Goal: Task Accomplishment & Management: Use online tool/utility

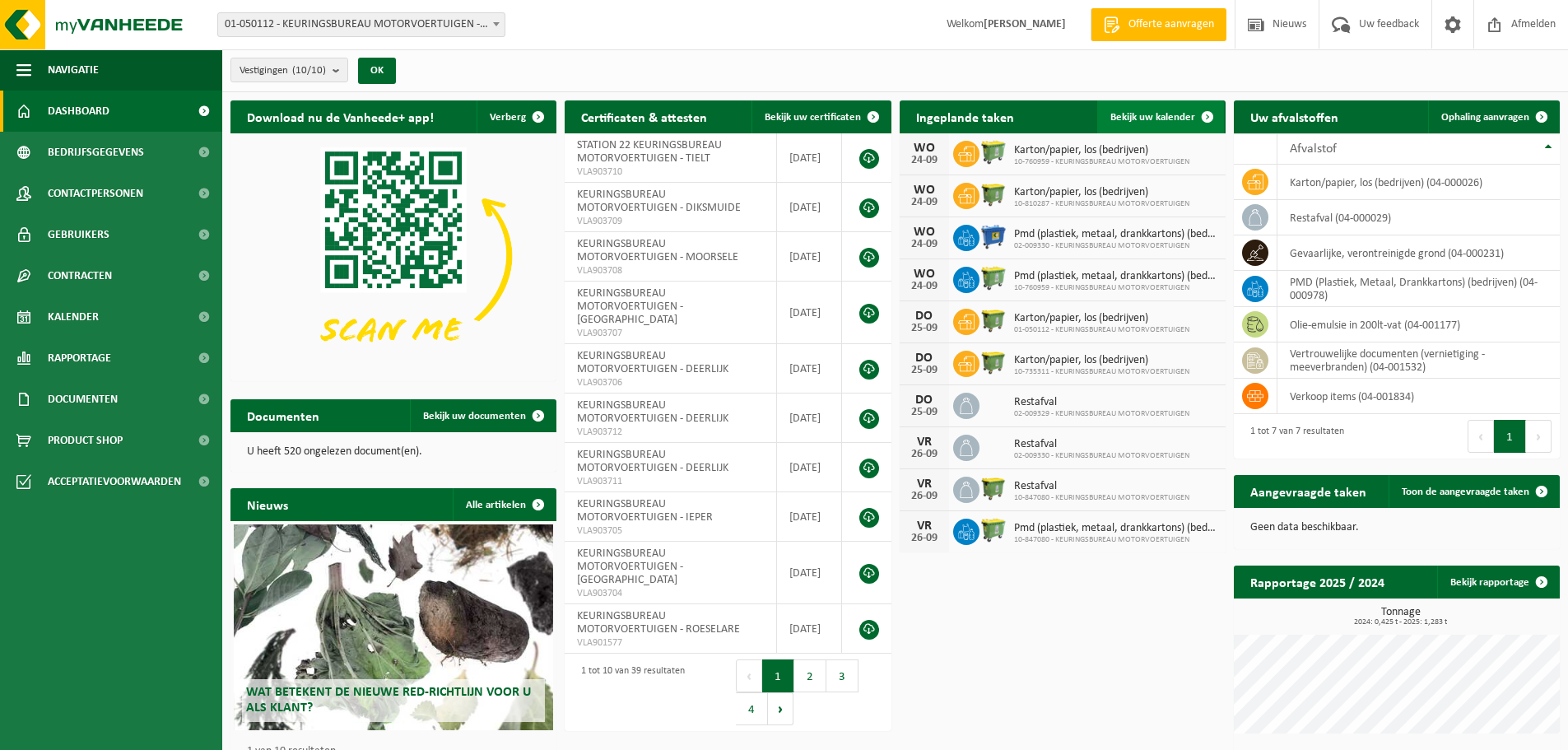
click at [1139, 107] on link "Bekijk uw kalender" at bounding box center [1161, 117] width 127 height 33
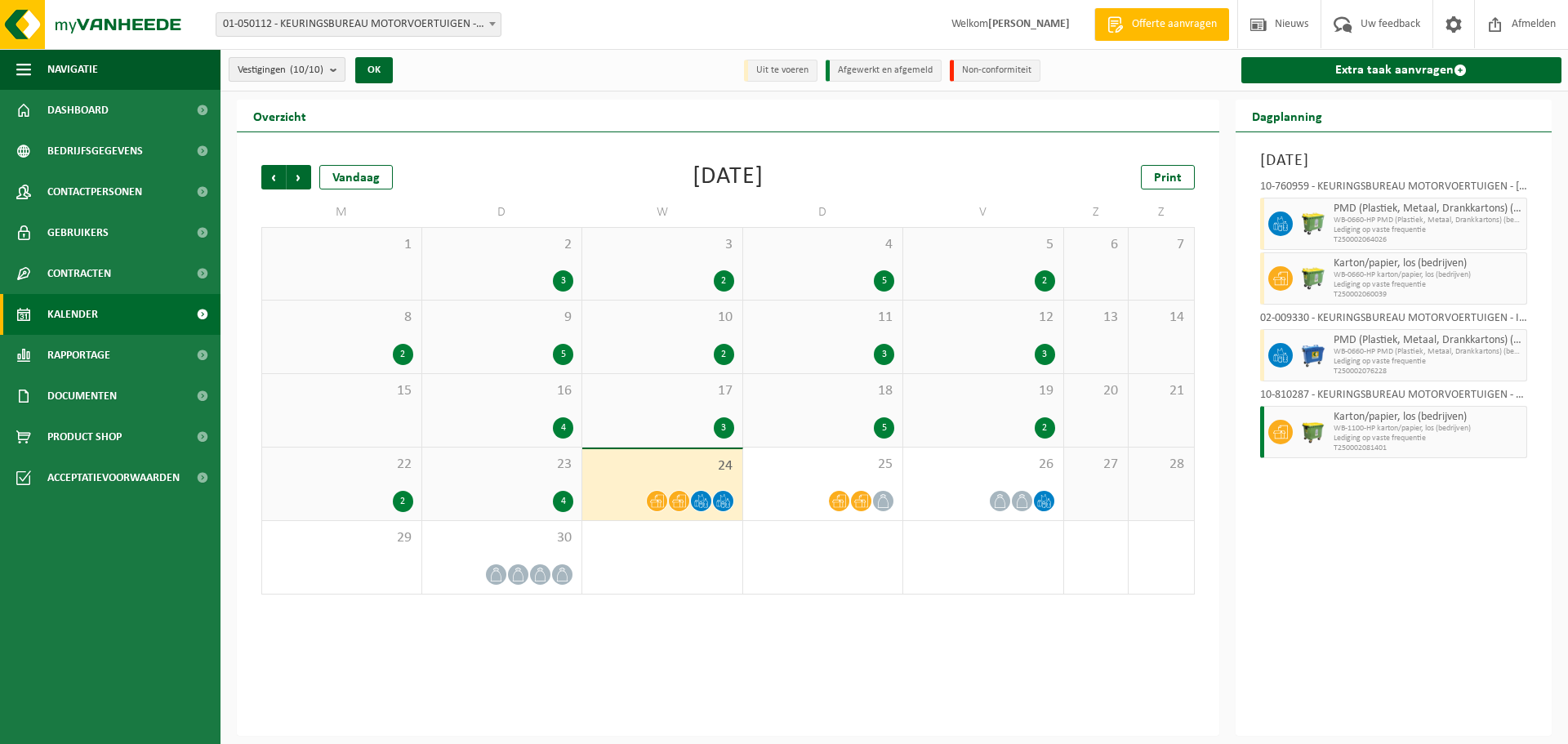
click at [314, 69] on count "(10/10)" at bounding box center [307, 69] width 33 height 11
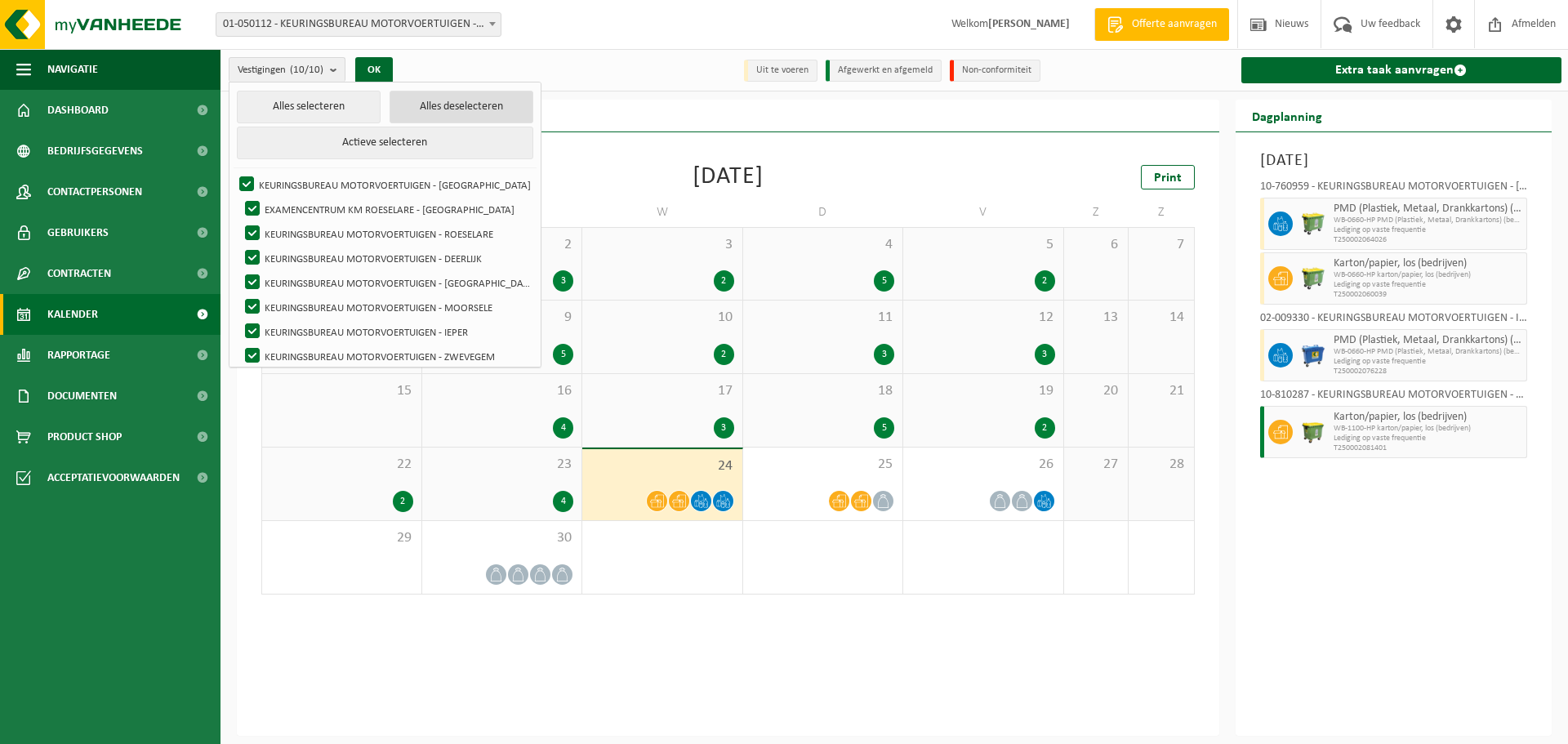
click at [437, 110] on button "Alles deselecteren" at bounding box center [462, 107] width 144 height 33
checkbox input "false"
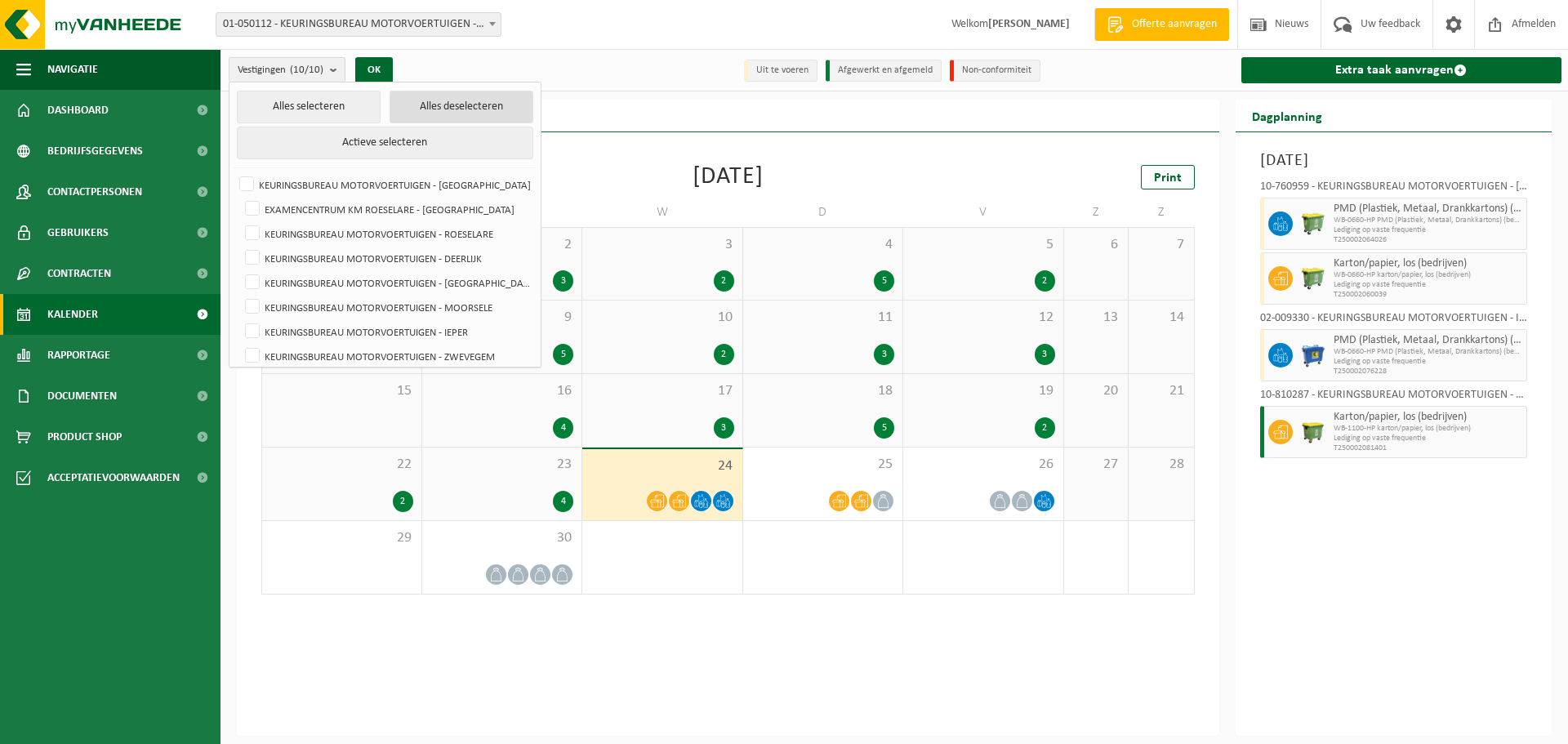
checkbox input "false"
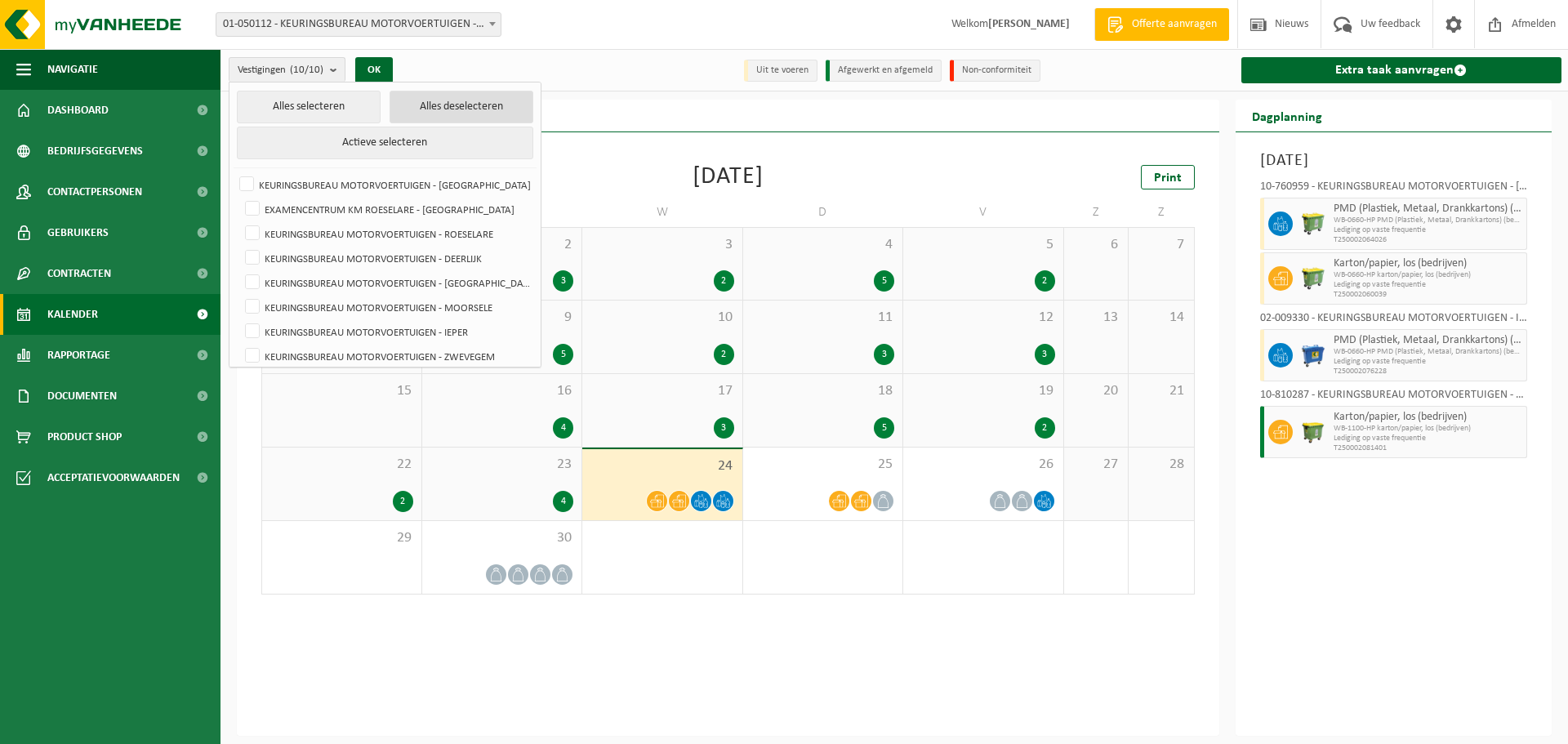
checkbox input "false"
click at [248, 182] on label "KEURINGSBUREAU MOTORVOERTUIGEN - [GEOGRAPHIC_DATA]" at bounding box center [384, 184] width 297 height 24
click at [234, 172] on input "KEURINGSBUREAU MOTORVOERTUIGEN - [GEOGRAPHIC_DATA]" at bounding box center [233, 171] width 1 height 1
checkbox input "true"
click at [374, 72] on button "OK" at bounding box center [368, 70] width 38 height 26
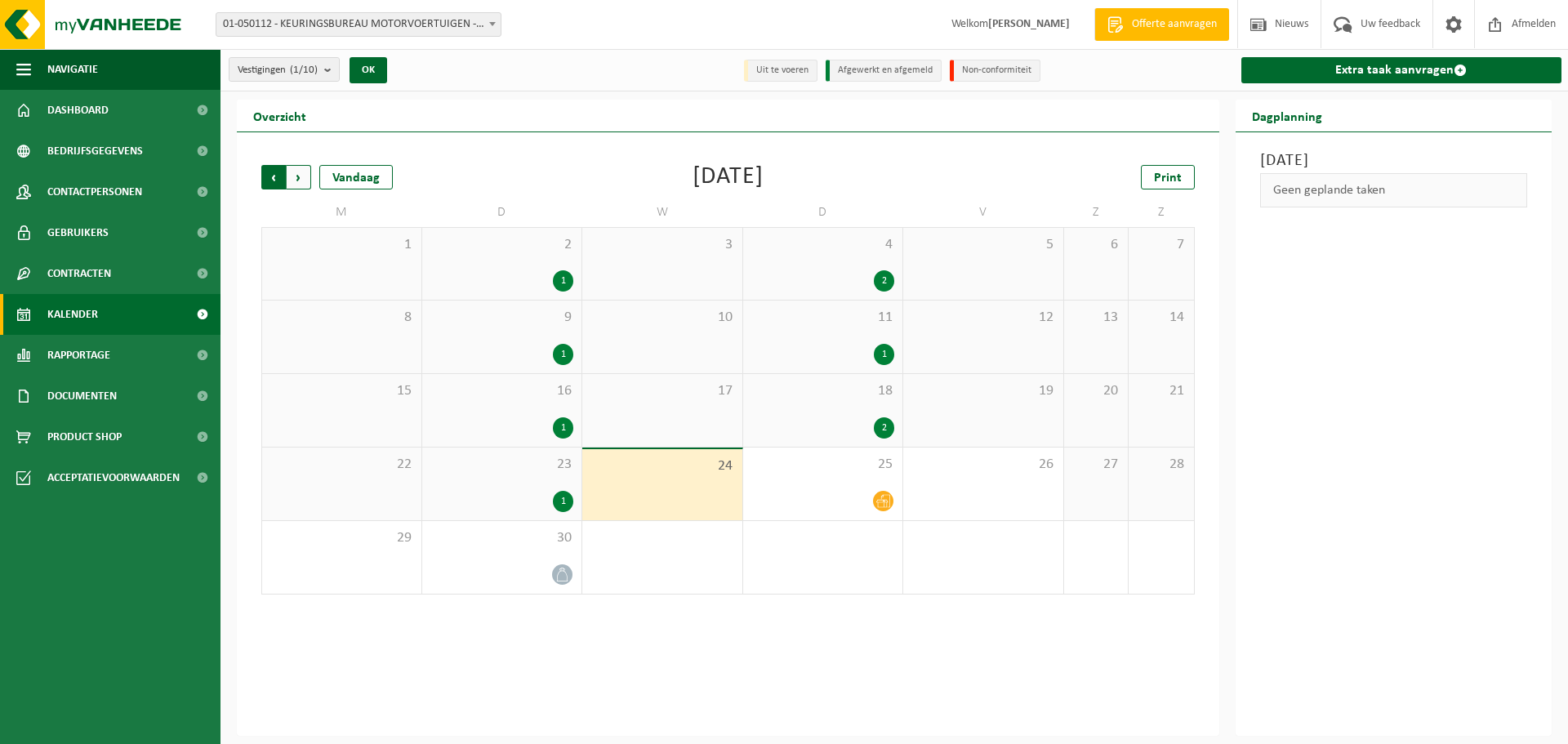
click at [299, 180] on span "Volgende" at bounding box center [298, 176] width 24 height 24
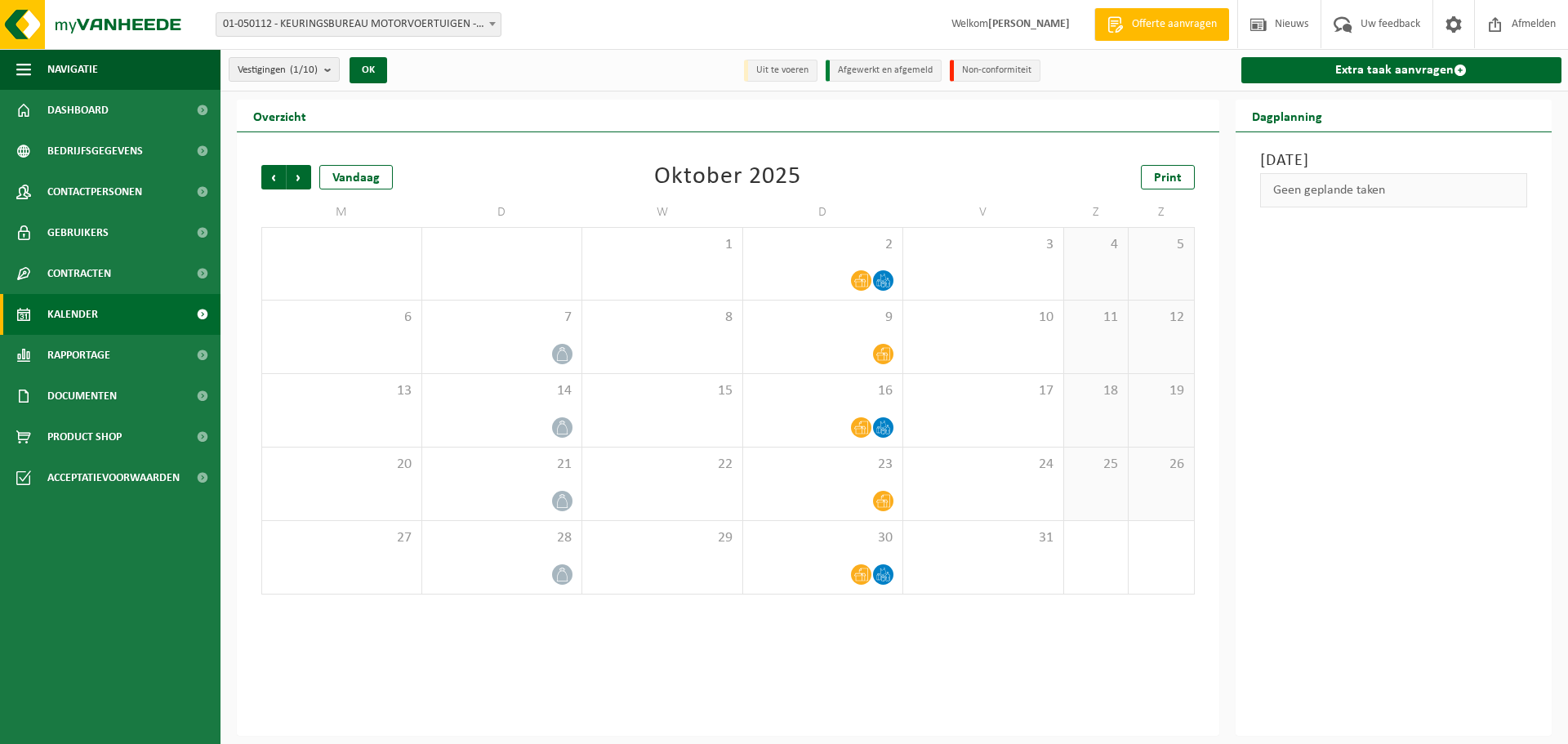
click at [299, 180] on span "Volgende" at bounding box center [298, 176] width 24 height 24
click at [1181, 184] on link "Print" at bounding box center [1167, 176] width 54 height 24
click at [294, 71] on count "(1/10)" at bounding box center [304, 69] width 28 height 11
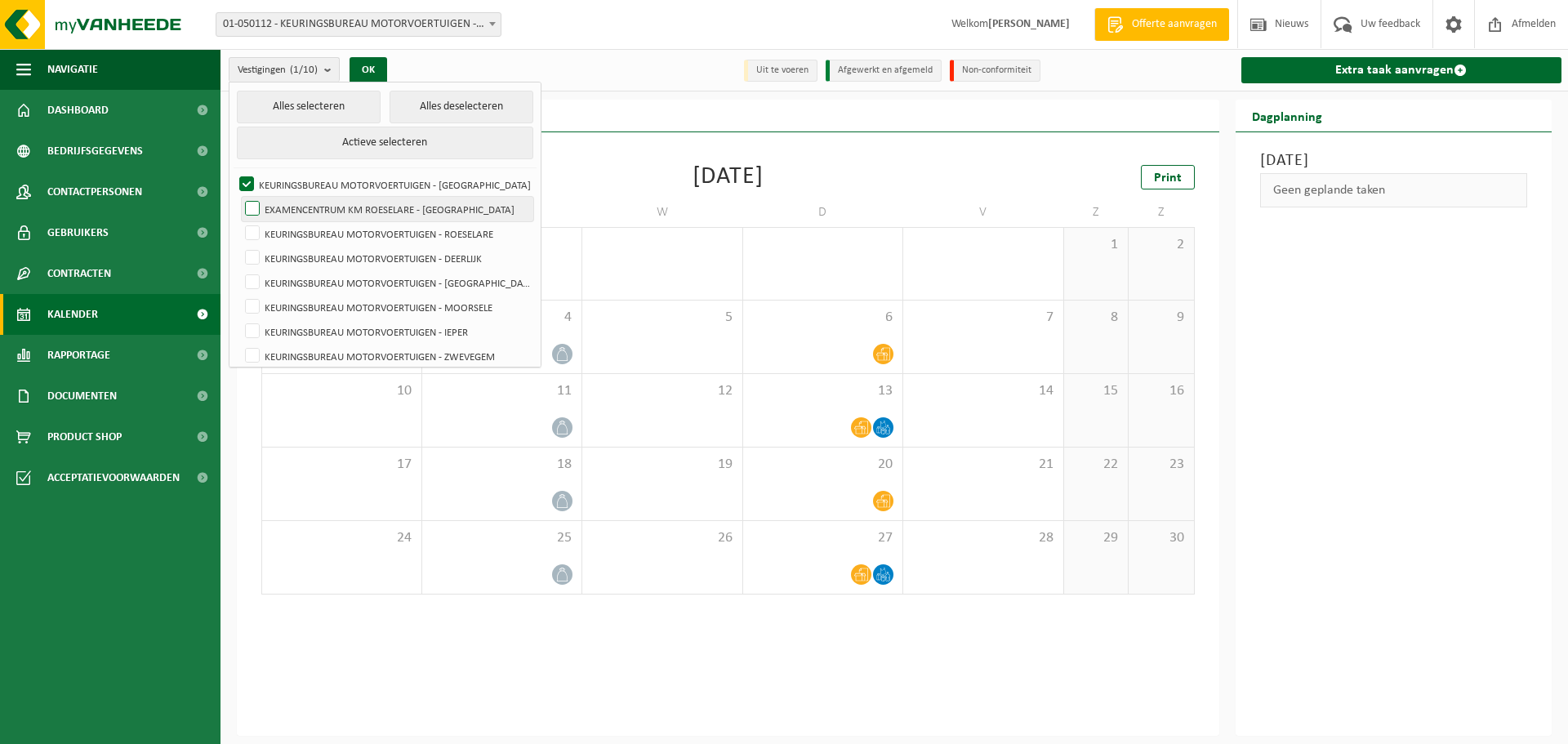
click at [334, 199] on label "EXAMENCENTRUM KM ROESELARE - [GEOGRAPHIC_DATA]" at bounding box center [387, 208] width 291 height 24
click at [240, 197] on input "EXAMENCENTRUM KM ROESELARE - [GEOGRAPHIC_DATA]" at bounding box center [239, 196] width 1 height 1
checkbox input "true"
click at [337, 179] on label "KEURINGSBUREAU MOTORVOERTUIGEN - [GEOGRAPHIC_DATA]" at bounding box center [384, 184] width 297 height 24
click at [234, 172] on input "KEURINGSBUREAU MOTORVOERTUIGEN - [GEOGRAPHIC_DATA]" at bounding box center [233, 171] width 1 height 1
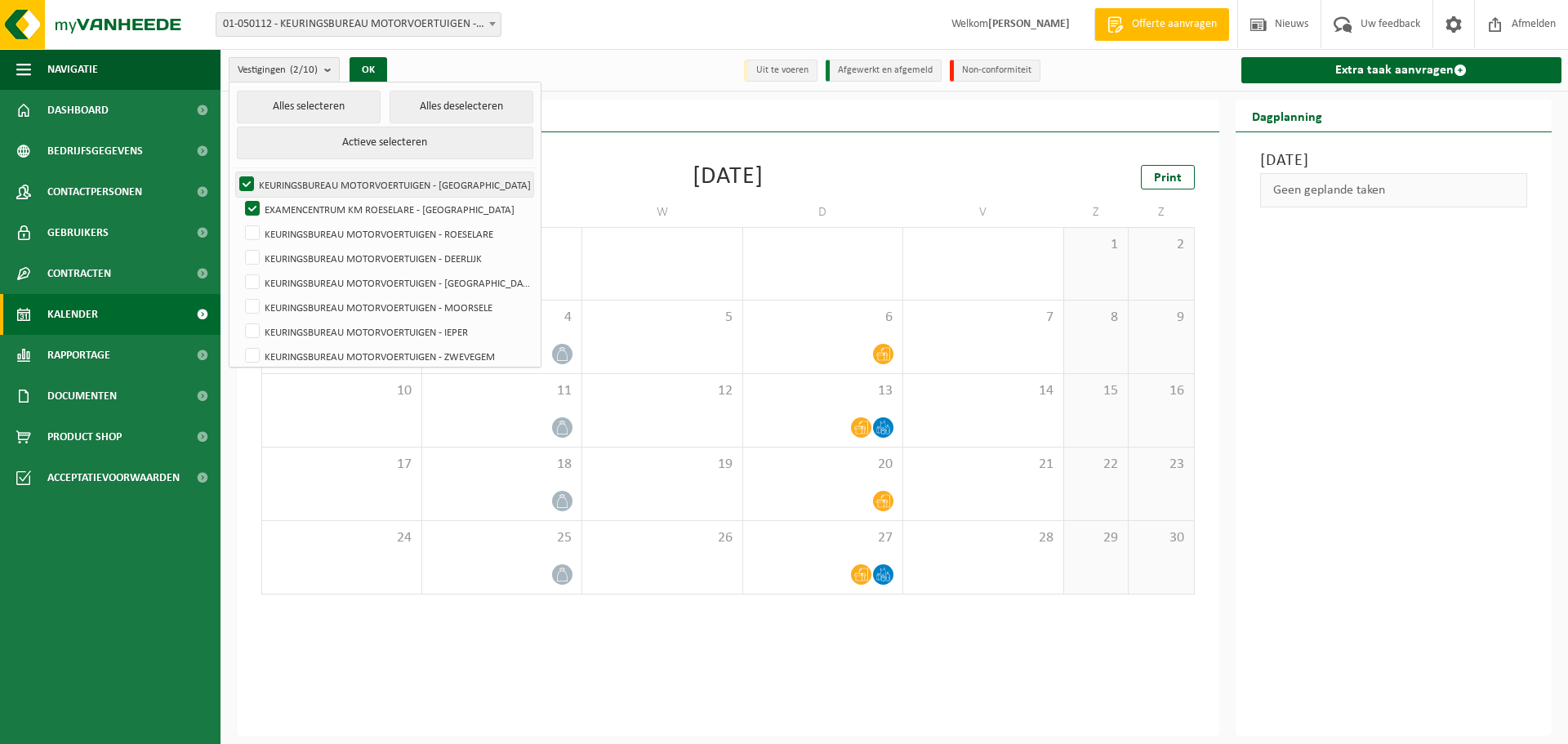
checkbox input "false"
click at [378, 63] on button "OK" at bounding box center [368, 70] width 38 height 26
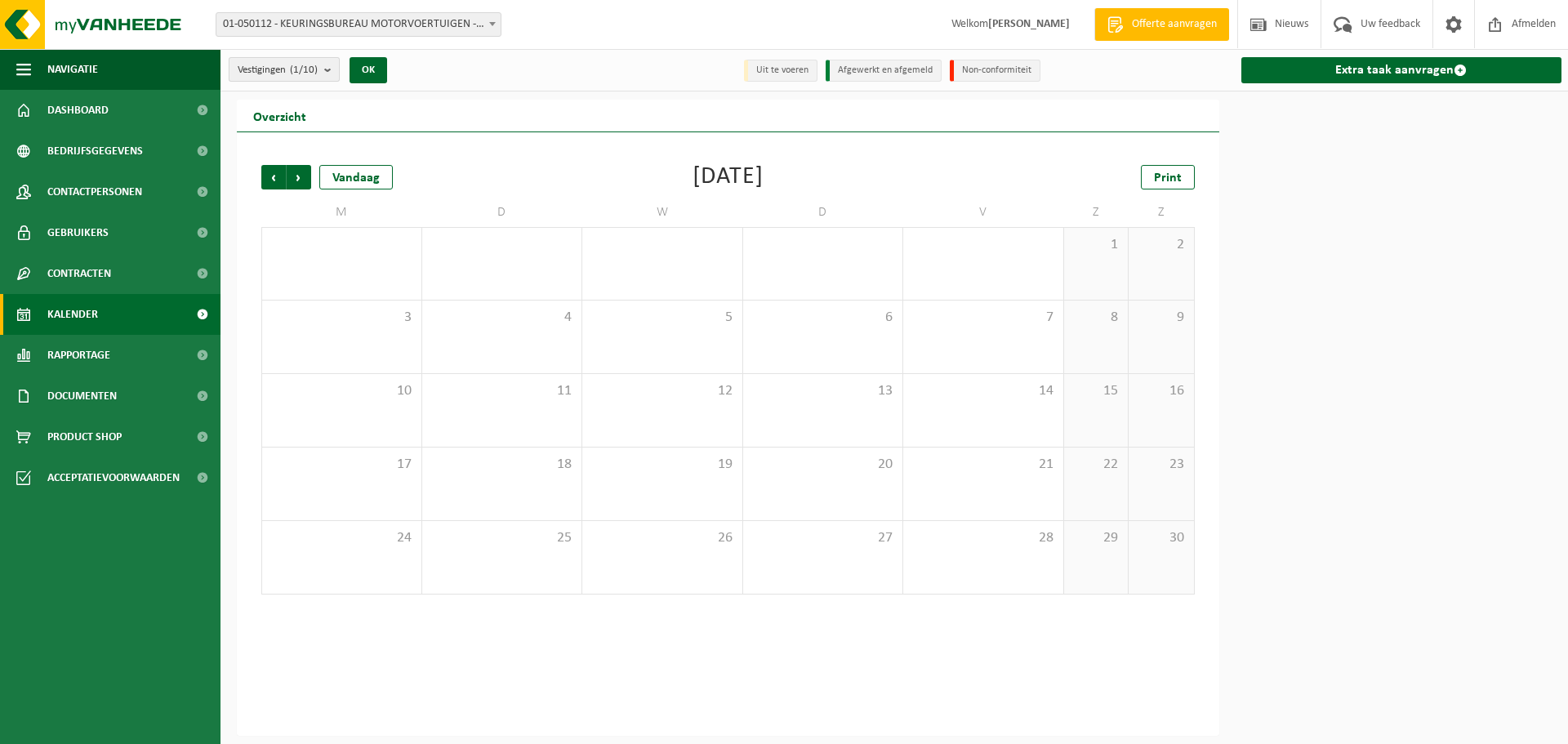
click at [316, 60] on span "Vestigingen (1/10)" at bounding box center [278, 70] width 80 height 24
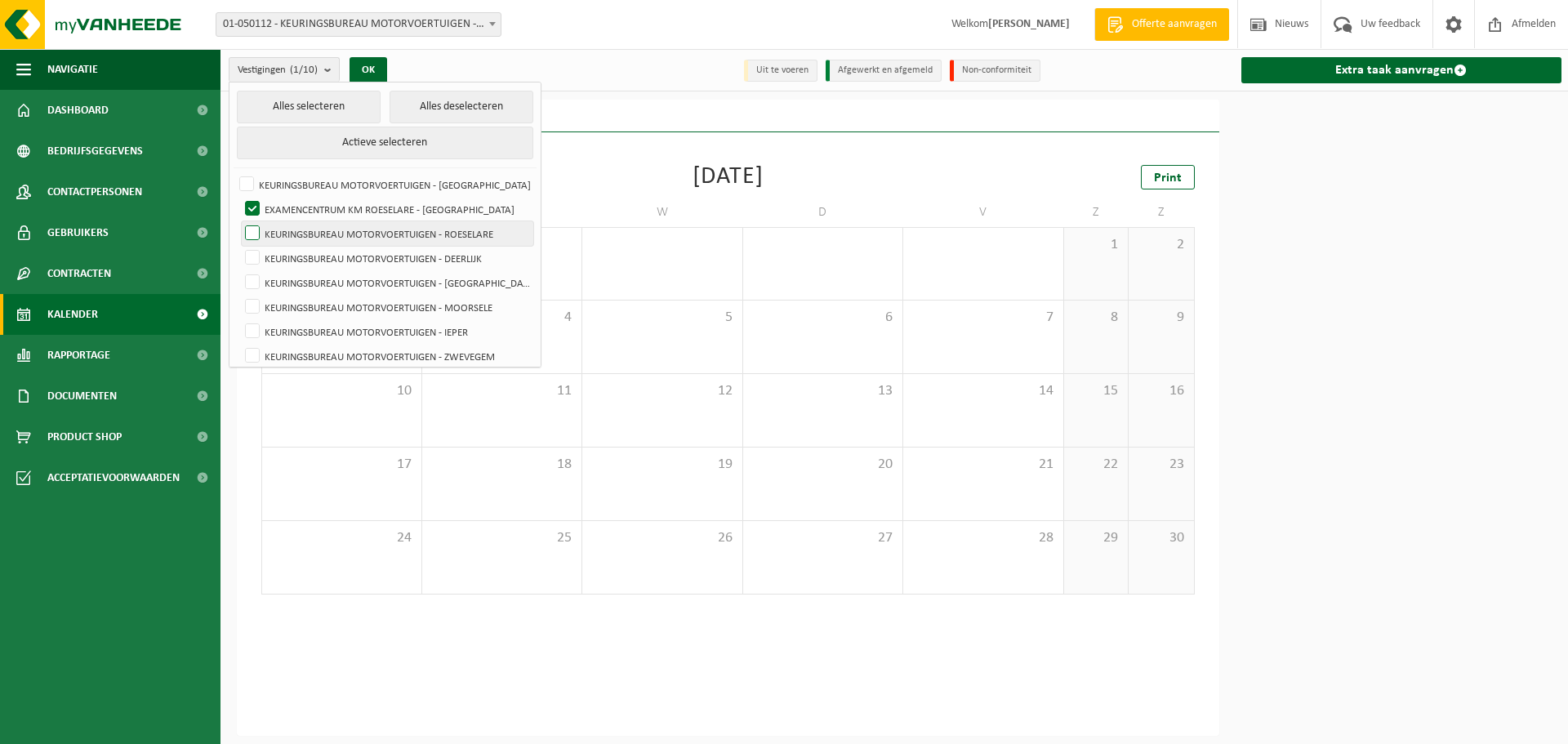
click at [300, 236] on label "KEURINGSBUREAU MOTORVOERTUIGEN - ROESELARE" at bounding box center [387, 233] width 291 height 24
click at [240, 221] on input "KEURINGSBUREAU MOTORVOERTUIGEN - ROESELARE" at bounding box center [239, 220] width 1 height 1
checkbox input "true"
click at [314, 205] on label "EXAMENCENTRUM KM ROESELARE - [GEOGRAPHIC_DATA]" at bounding box center [387, 208] width 291 height 24
click at [240, 197] on input "EXAMENCENTRUM KM ROESELARE - [GEOGRAPHIC_DATA]" at bounding box center [239, 196] width 1 height 1
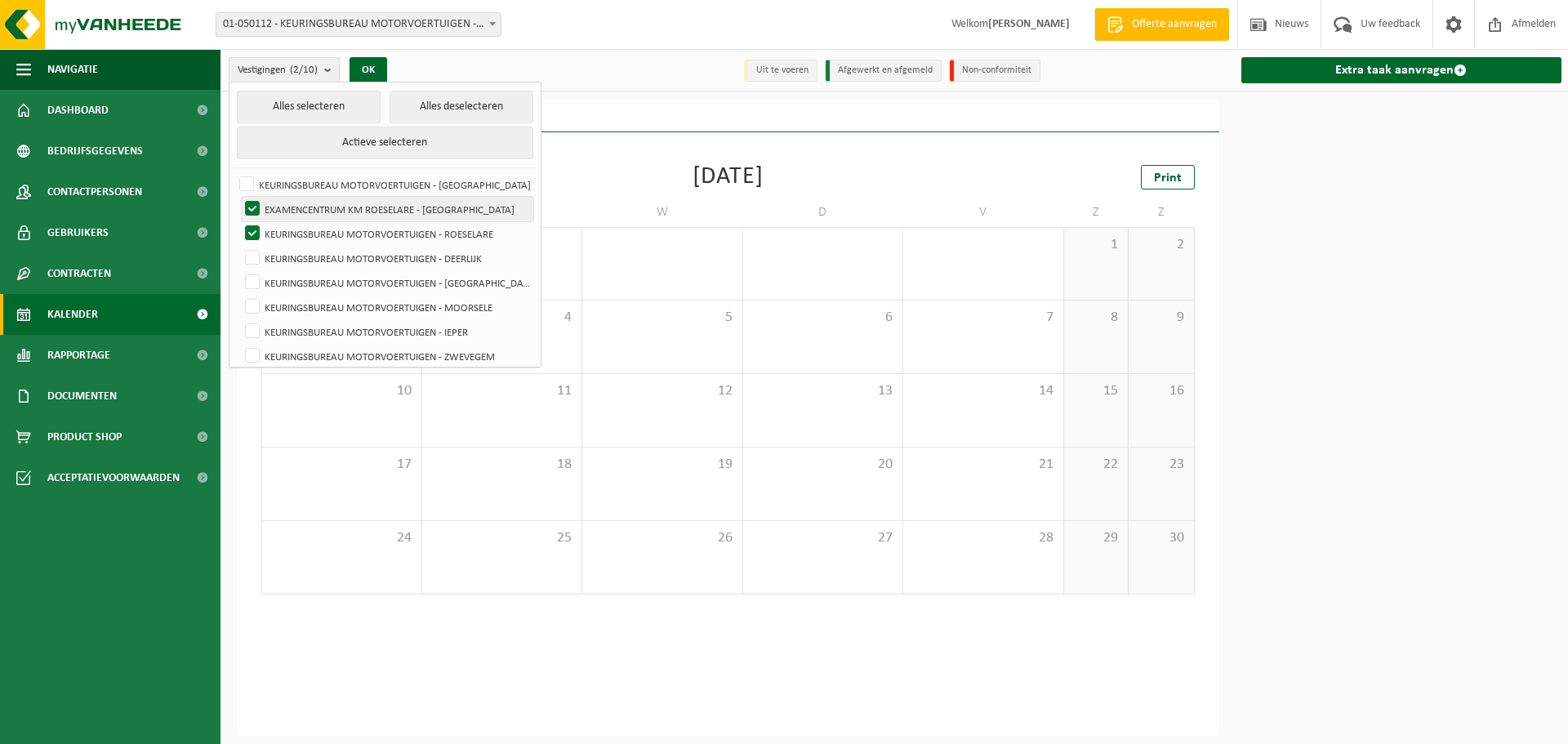
checkbox input "false"
click at [377, 66] on button "OK" at bounding box center [368, 70] width 38 height 26
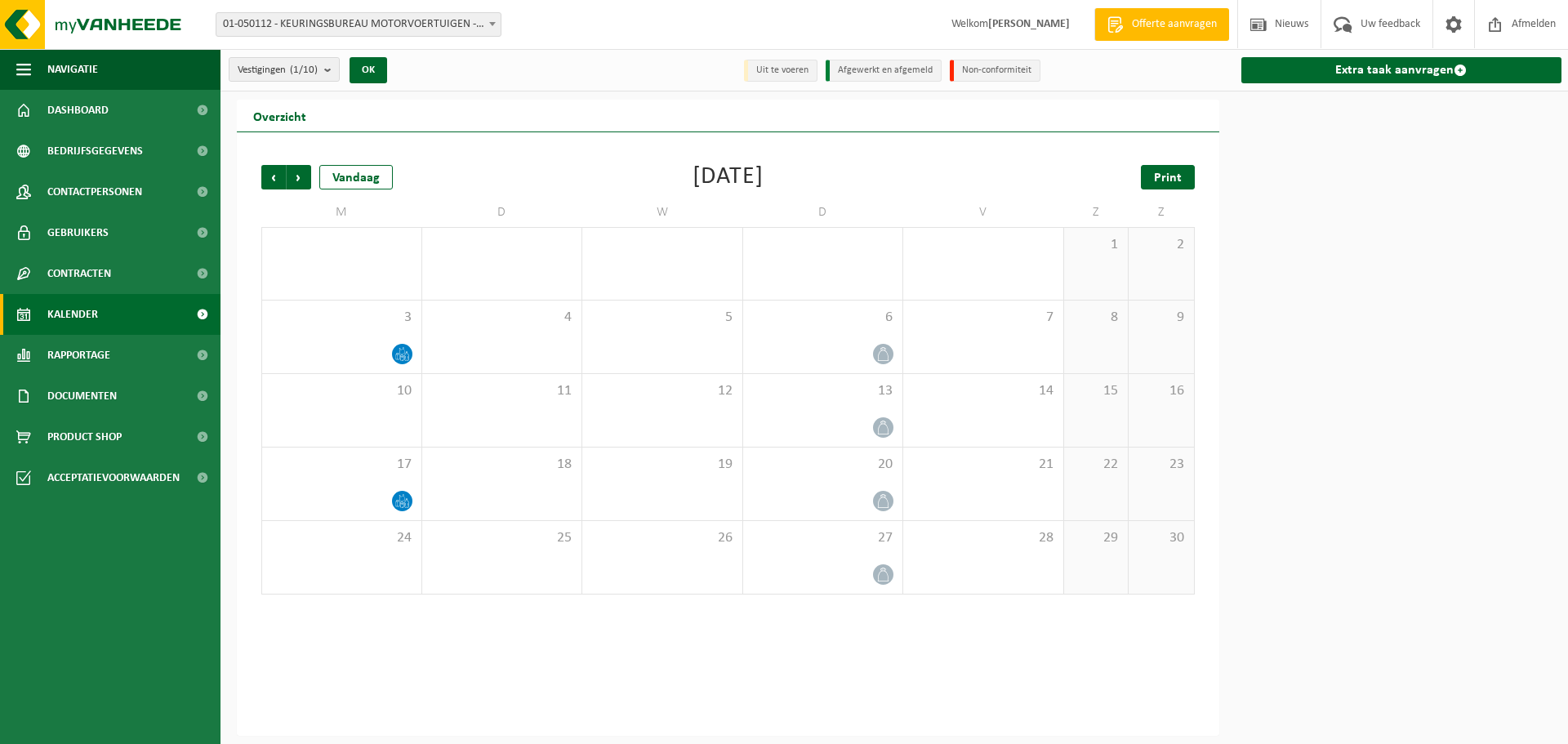
click at [1144, 174] on link "Print" at bounding box center [1167, 176] width 54 height 24
click at [267, 63] on span "Vestigingen (1/10)" at bounding box center [278, 70] width 80 height 24
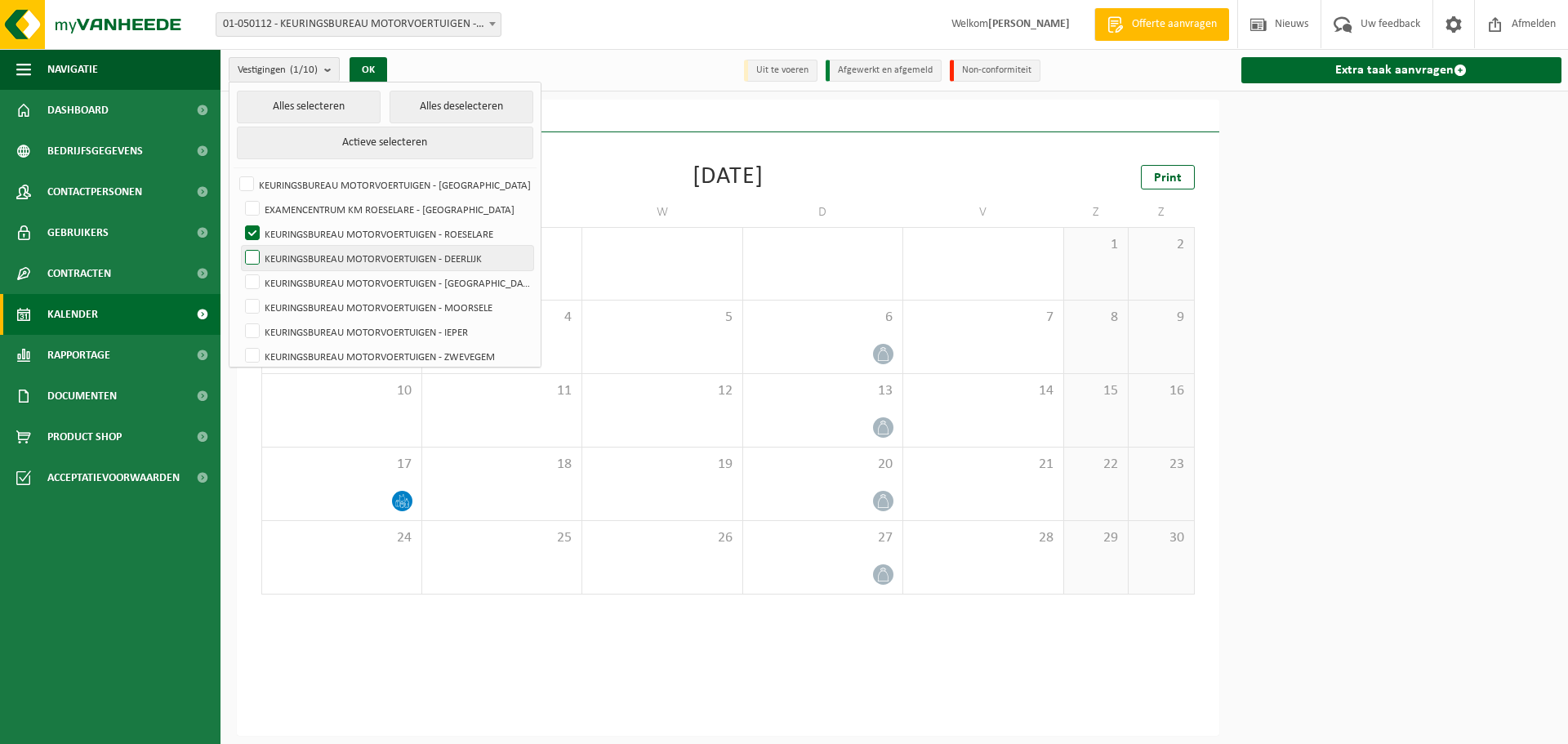
click at [322, 248] on label "KEURINGSBUREAU MOTORVOERTUIGEN - DEERLIJK" at bounding box center [387, 257] width 291 height 24
click at [240, 245] on input "KEURINGSBUREAU MOTORVOERTUIGEN - DEERLIJK" at bounding box center [239, 245] width 1 height 1
checkbox input "true"
click at [331, 235] on label "KEURINGSBUREAU MOTORVOERTUIGEN - ROESELARE" at bounding box center [387, 233] width 291 height 24
click at [240, 221] on input "KEURINGSBUREAU MOTORVOERTUIGEN - ROESELARE" at bounding box center [239, 220] width 1 height 1
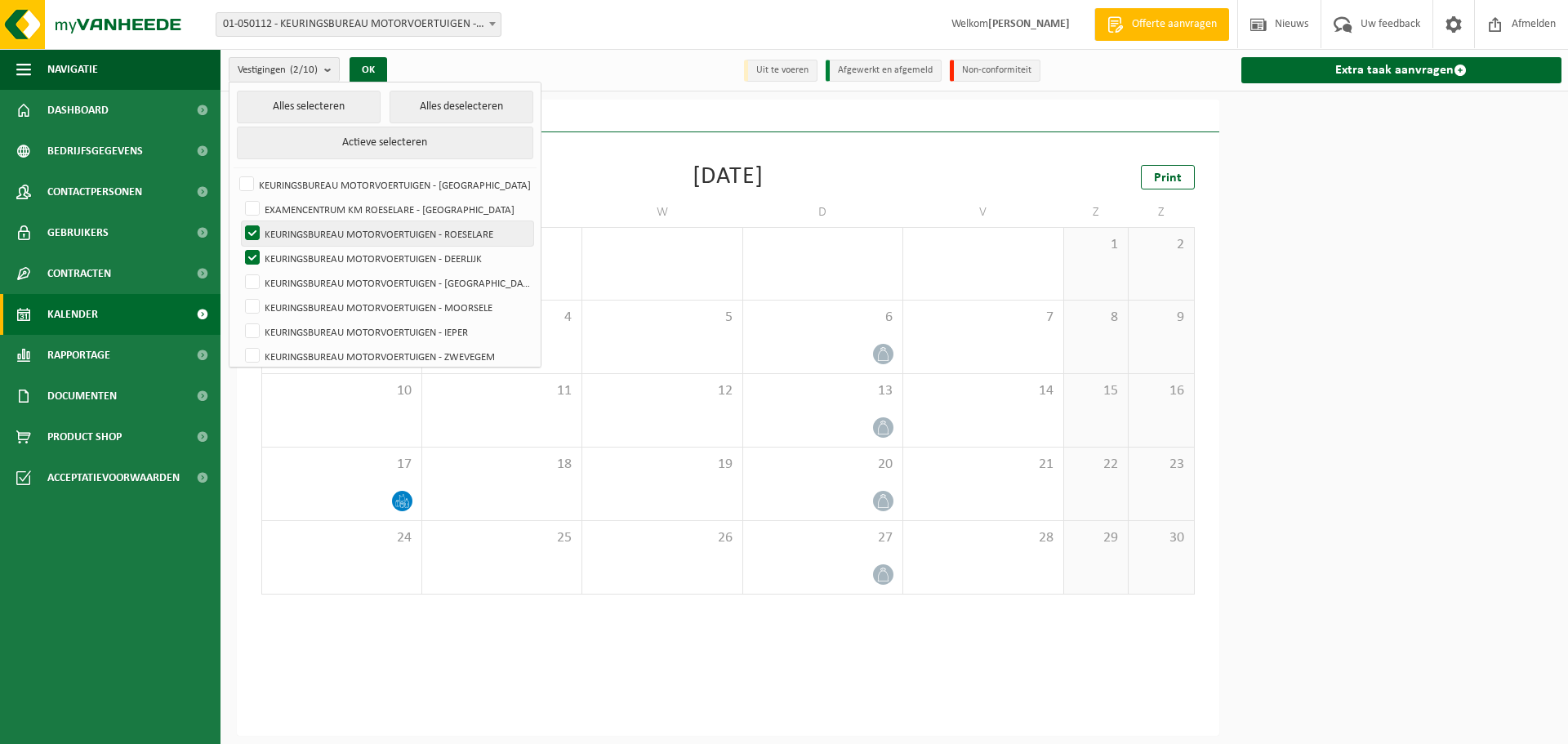
checkbox input "false"
click at [365, 70] on button "OK" at bounding box center [368, 70] width 38 height 26
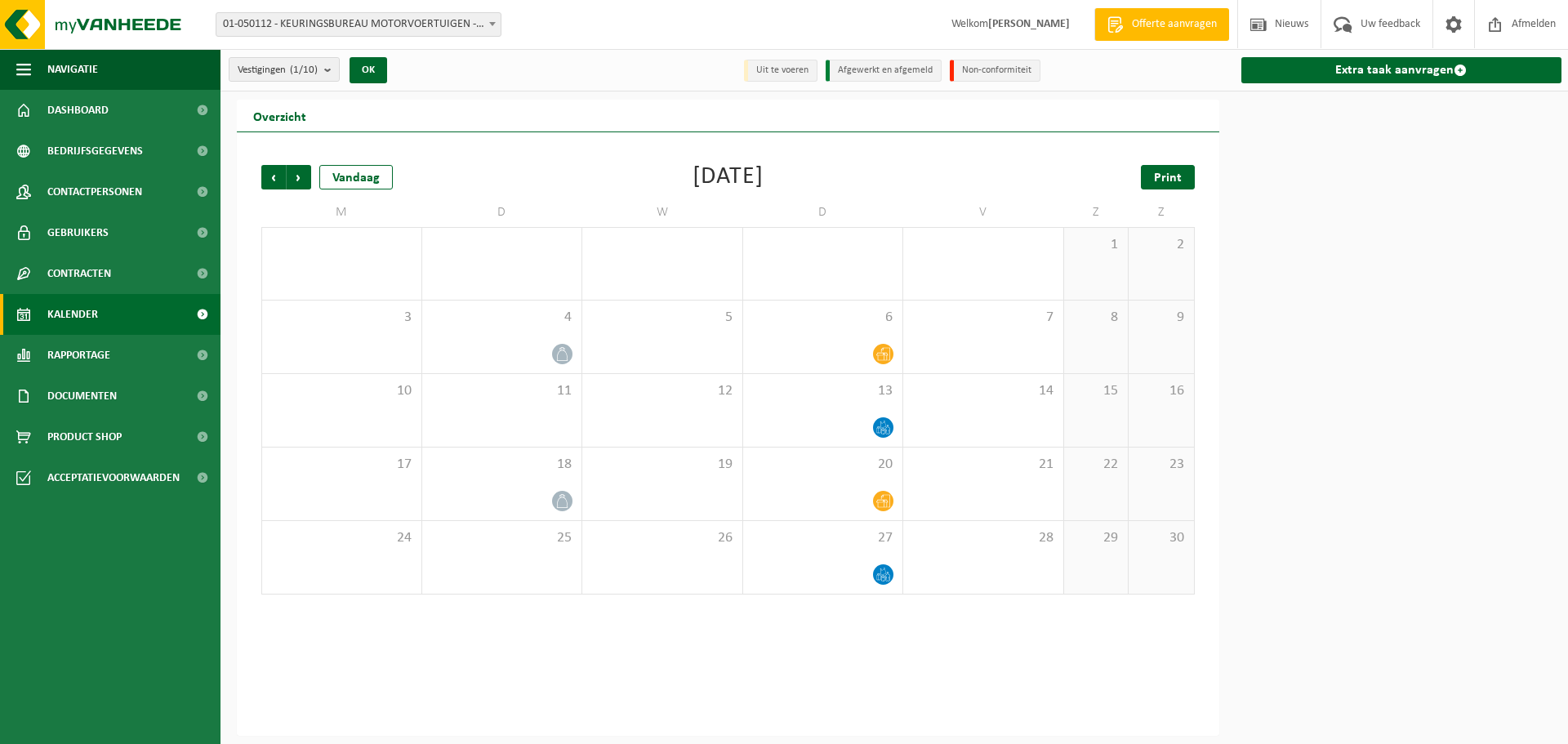
click at [1190, 186] on link "Print" at bounding box center [1167, 176] width 54 height 24
click at [310, 76] on span "Vestigingen (1/10)" at bounding box center [278, 70] width 80 height 24
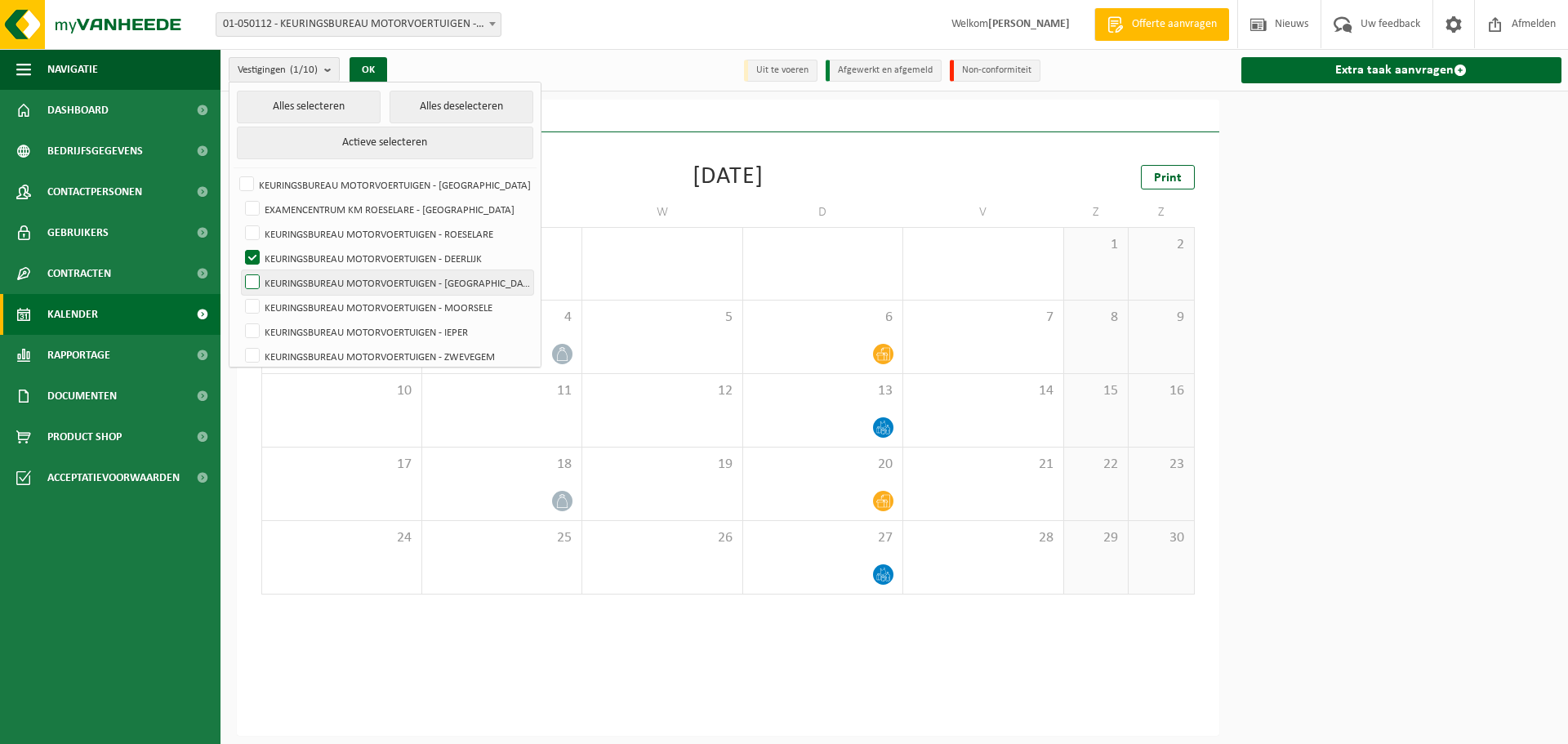
click at [342, 283] on label "KEURINGSBUREAU MOTORVOERTUIGEN - [GEOGRAPHIC_DATA]" at bounding box center [387, 282] width 291 height 24
click at [240, 271] on input "KEURINGSBUREAU MOTORVOERTUIGEN - [GEOGRAPHIC_DATA]" at bounding box center [239, 270] width 1 height 1
checkbox input "true"
click at [338, 251] on label "KEURINGSBUREAU MOTORVOERTUIGEN - DEERLIJK" at bounding box center [387, 257] width 291 height 24
click at [240, 245] on input "KEURINGSBUREAU MOTORVOERTUIGEN - DEERLIJK" at bounding box center [239, 245] width 1 height 1
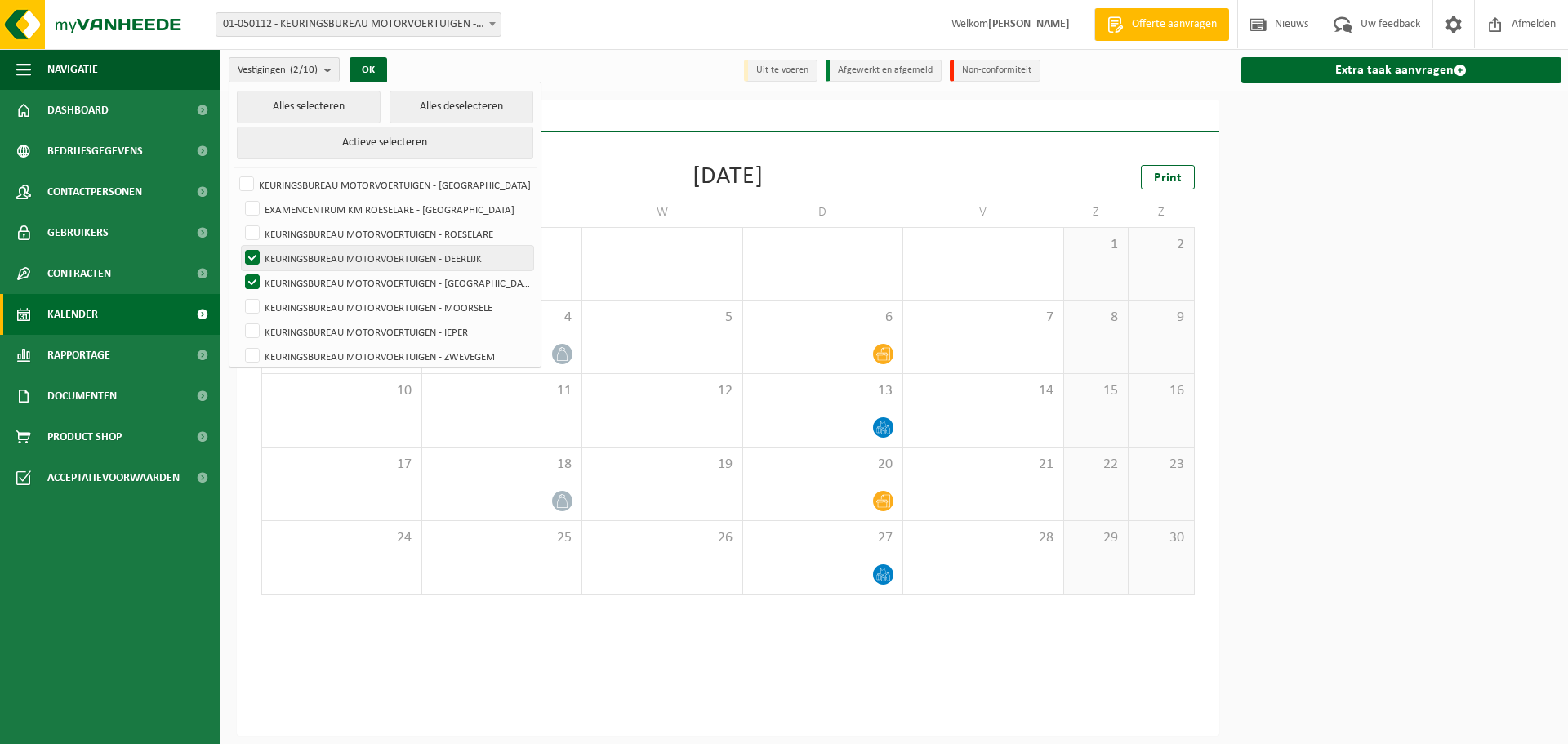
checkbox input "false"
click at [360, 69] on button "OK" at bounding box center [368, 70] width 38 height 26
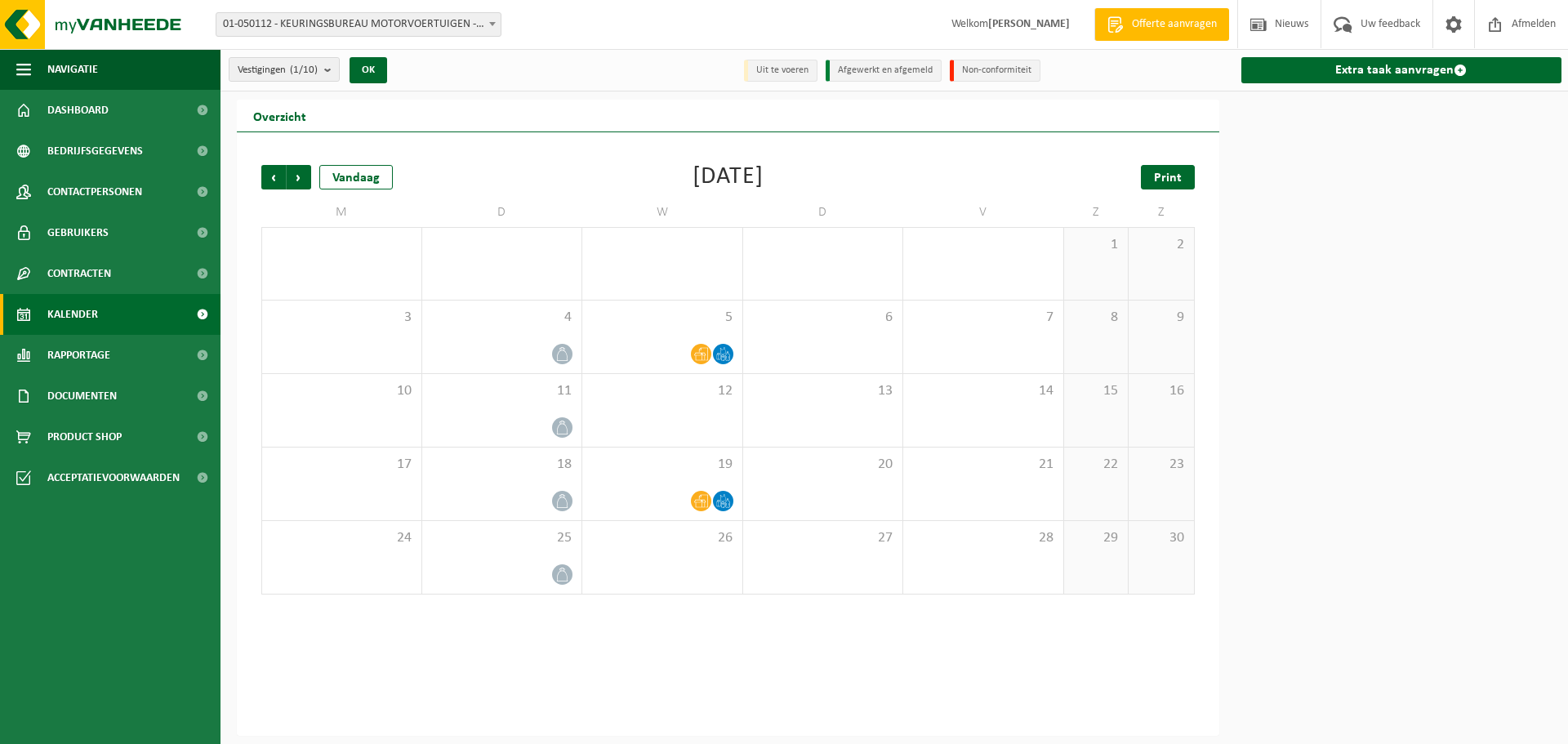
click at [1159, 174] on span "Print" at bounding box center [1168, 177] width 28 height 13
click at [299, 69] on count "(1/10)" at bounding box center [304, 69] width 28 height 11
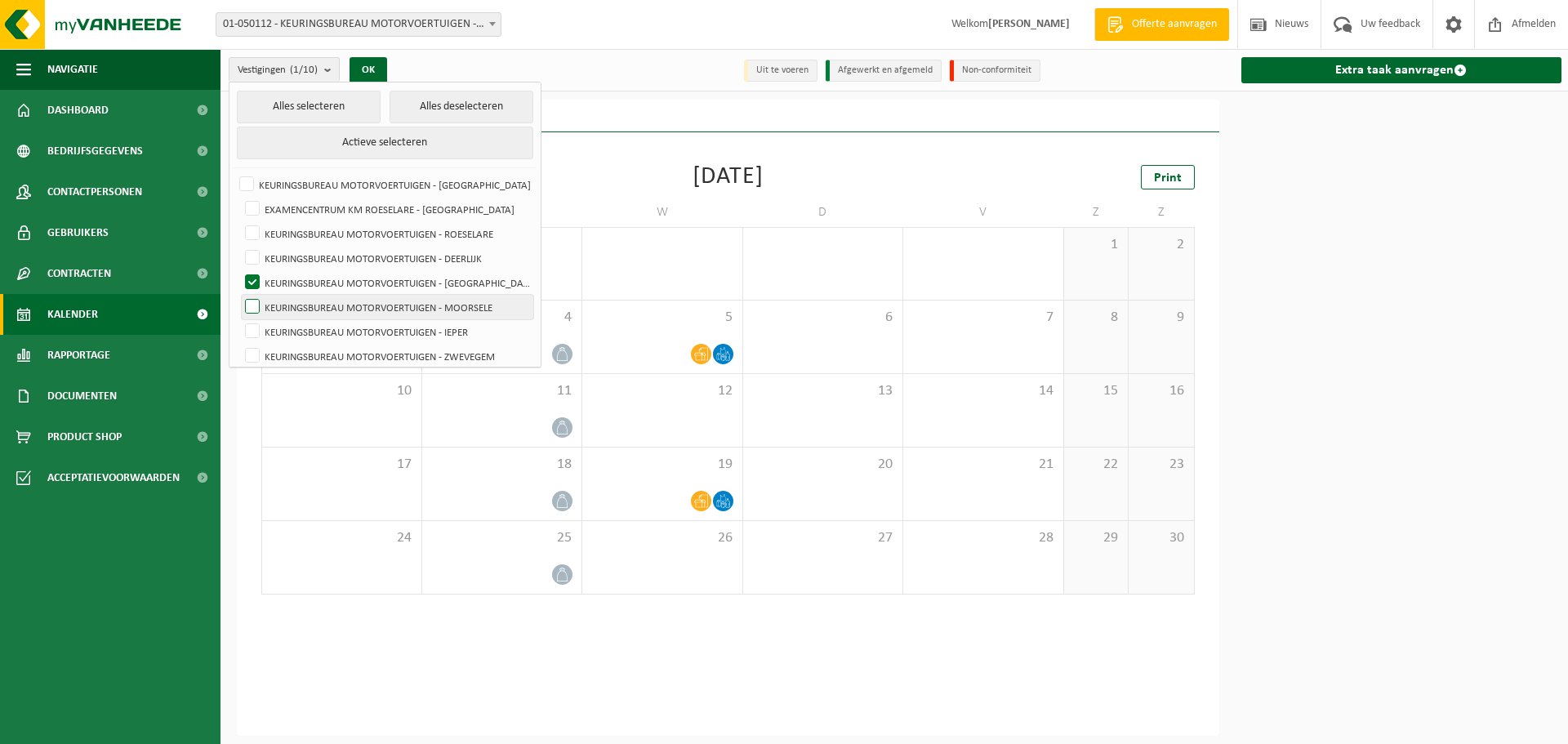
click at [315, 310] on label "KEURINGSBUREAU MOTORVOERTUIGEN - MOORSELE" at bounding box center [387, 307] width 291 height 24
click at [240, 295] on input "KEURINGSBUREAU MOTORVOERTUIGEN - MOORSELE" at bounding box center [239, 294] width 1 height 1
checkbox input "true"
click at [317, 288] on label "KEURINGSBUREAU MOTORVOERTUIGEN - [GEOGRAPHIC_DATA]" at bounding box center [387, 282] width 291 height 24
click at [240, 271] on input "KEURINGSBUREAU MOTORVOERTUIGEN - [GEOGRAPHIC_DATA]" at bounding box center [239, 270] width 1 height 1
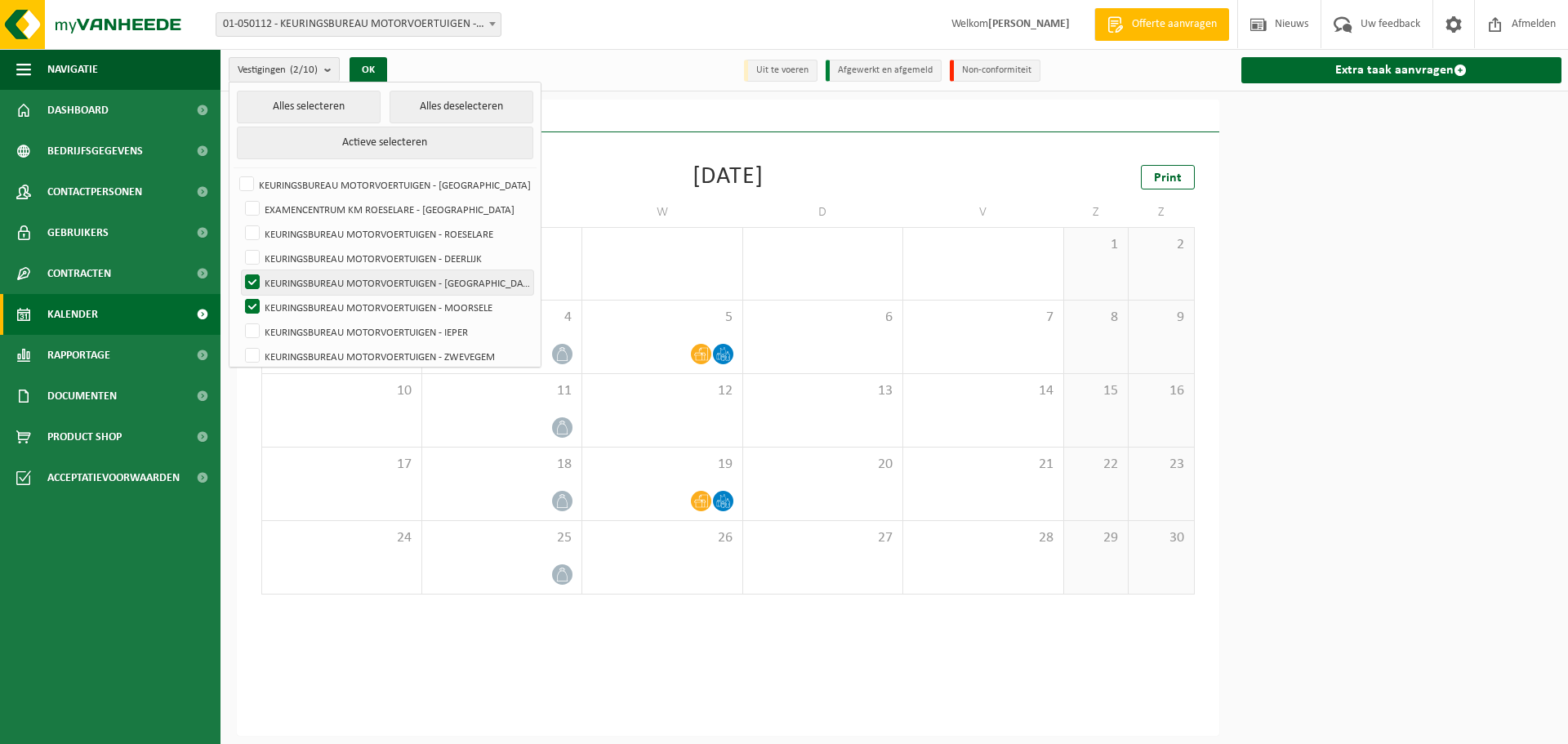
checkbox input "false"
click at [361, 67] on button "OK" at bounding box center [368, 70] width 38 height 26
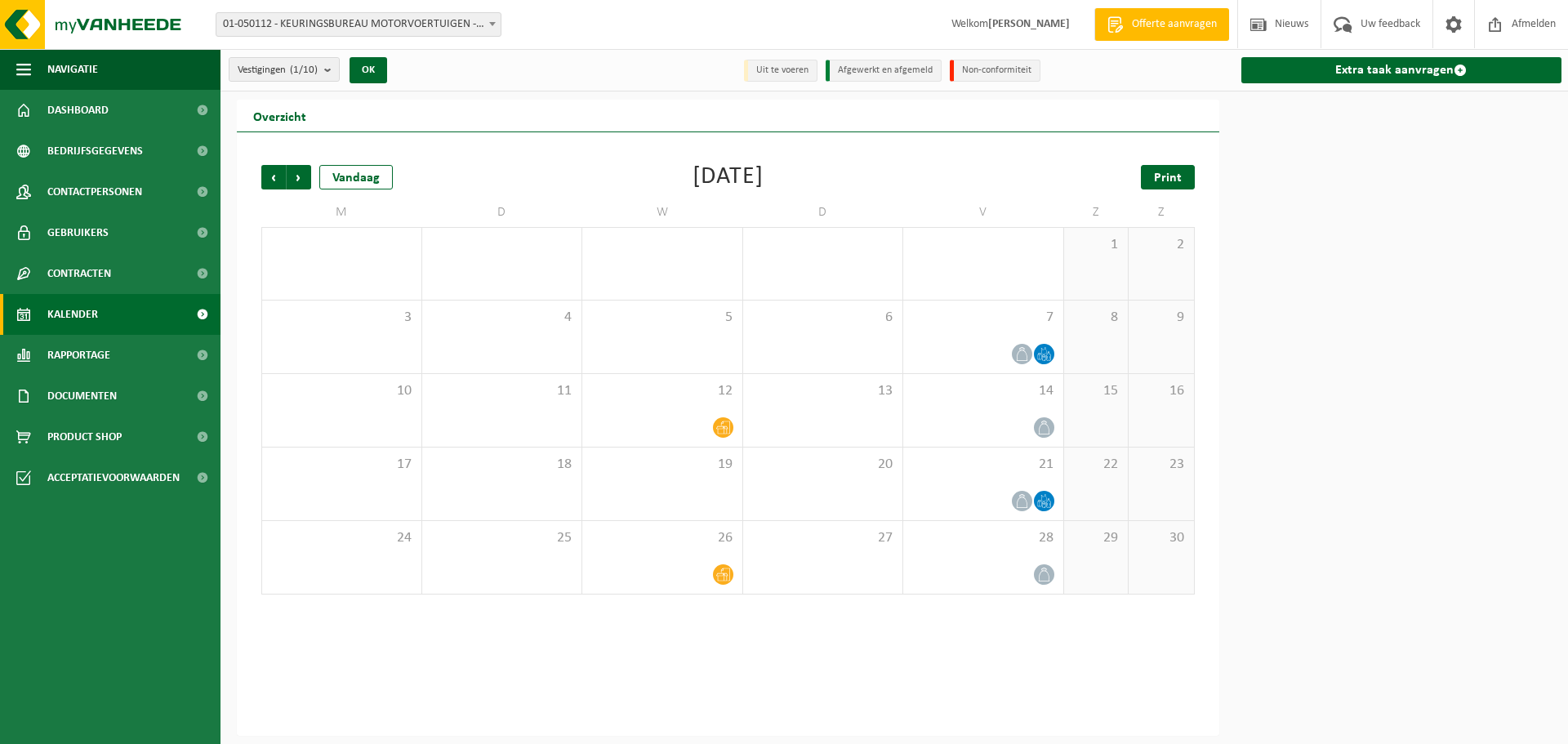
click at [1149, 170] on link "Print" at bounding box center [1167, 176] width 54 height 24
click at [303, 71] on count "(1/10)" at bounding box center [304, 69] width 28 height 11
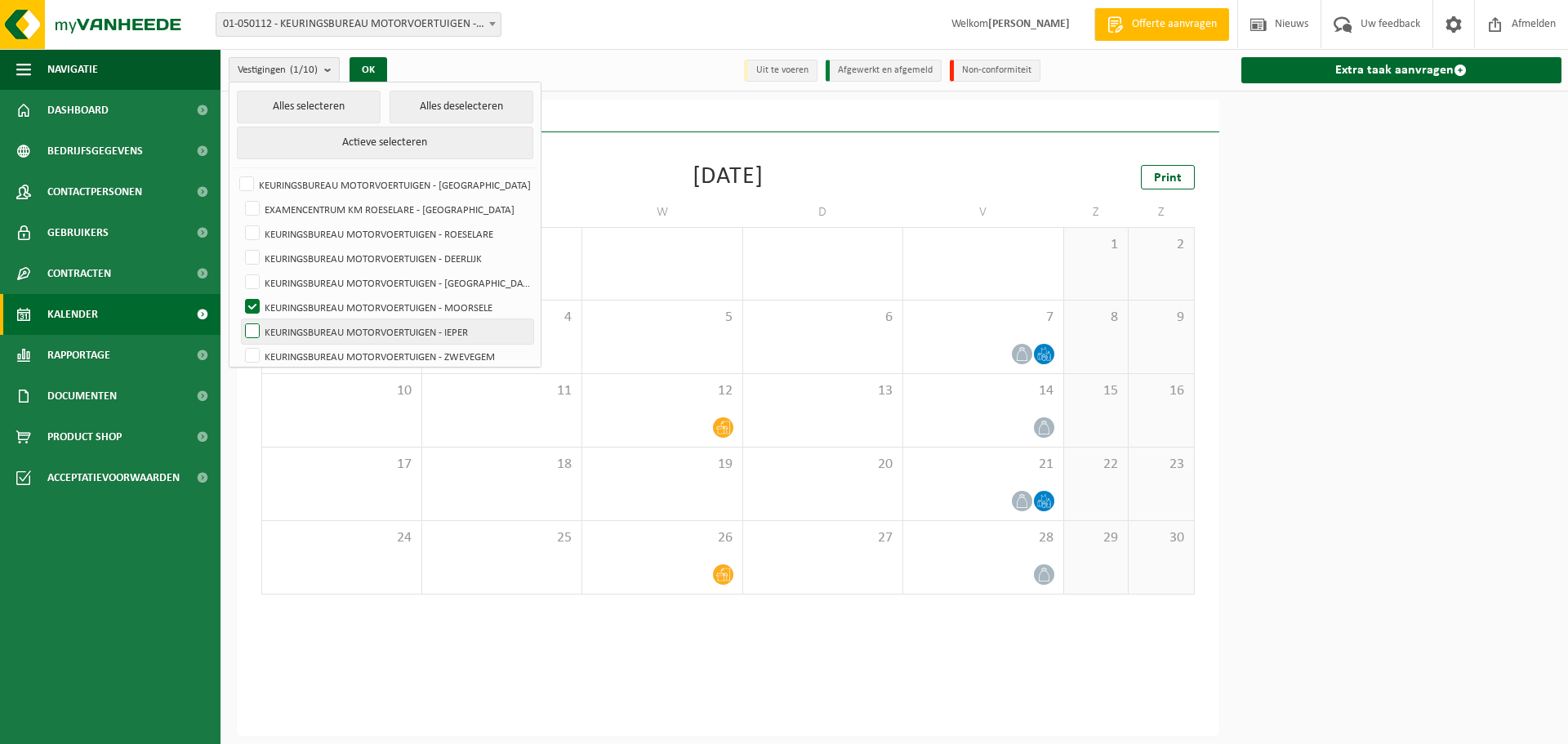
click at [331, 321] on label "KEURINGSBUREAU MOTORVOERTUIGEN - IEPER" at bounding box center [387, 331] width 291 height 24
click at [240, 319] on input "KEURINGSBUREAU MOTORVOERTUIGEN - IEPER" at bounding box center [239, 318] width 1 height 1
checkbox input "true"
click at [335, 308] on label "KEURINGSBUREAU MOTORVOERTUIGEN - MOORSELE" at bounding box center [387, 307] width 291 height 24
click at [240, 295] on input "KEURINGSBUREAU MOTORVOERTUIGEN - MOORSELE" at bounding box center [239, 294] width 1 height 1
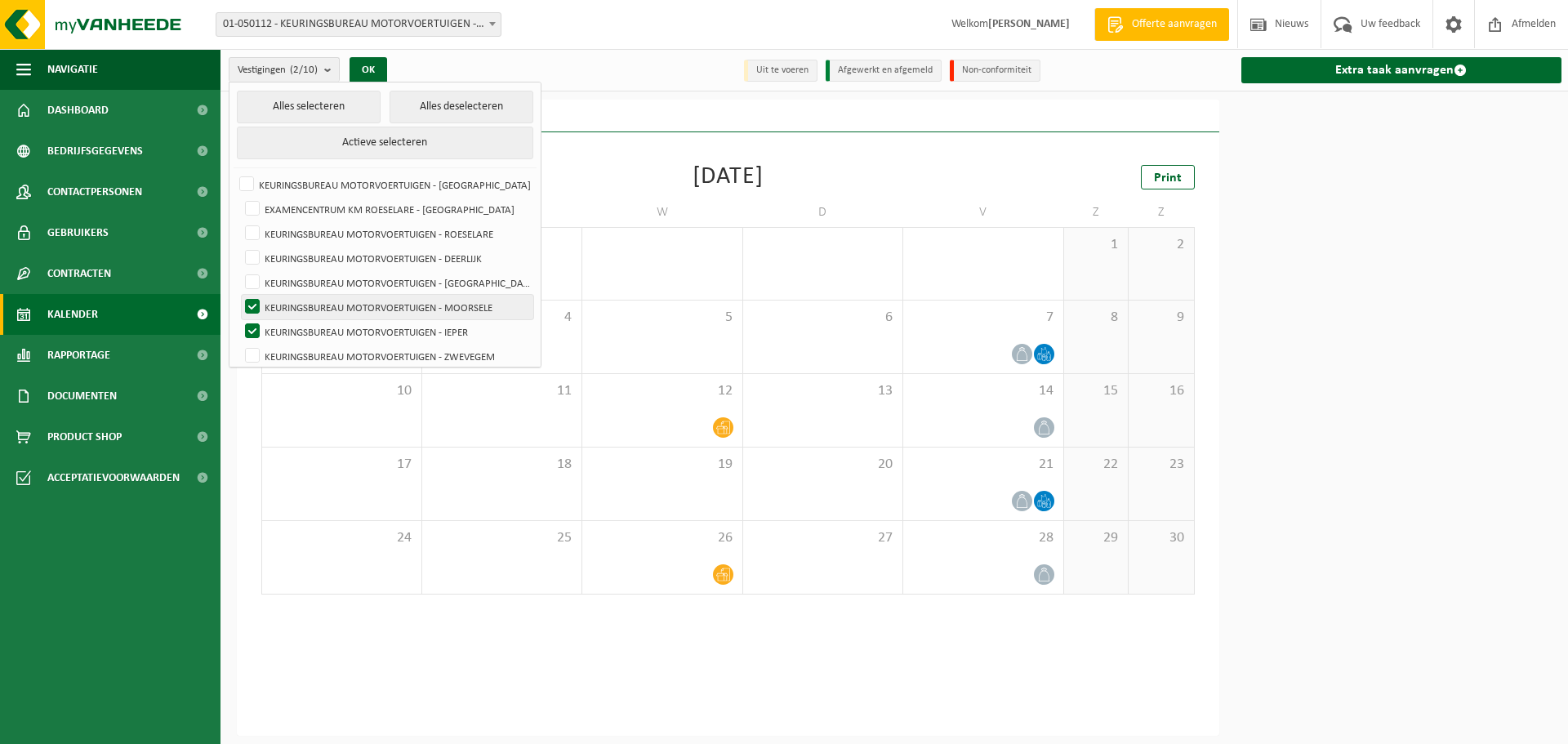
checkbox input "false"
click at [382, 67] on button "OK" at bounding box center [368, 70] width 38 height 26
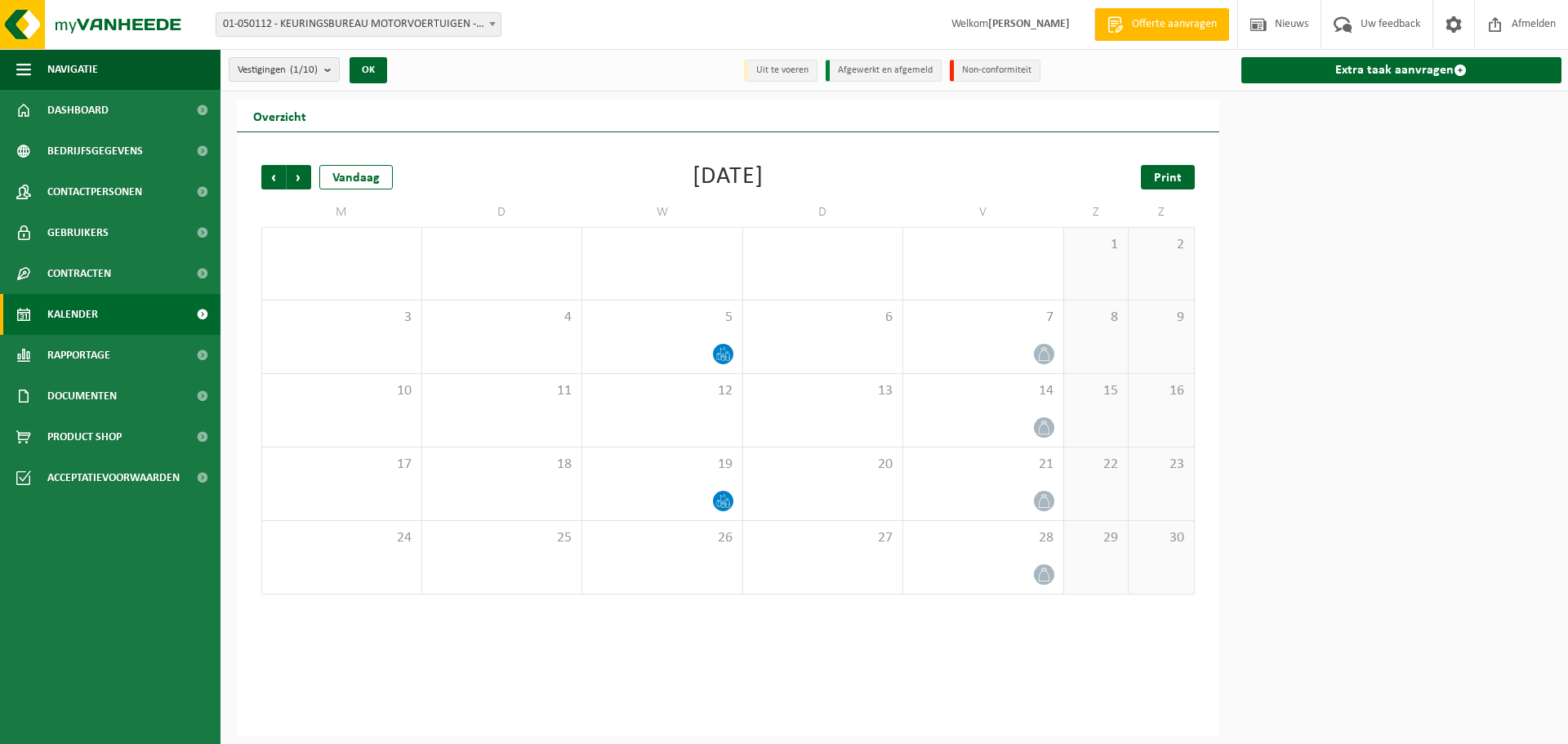
click at [1178, 174] on span "Print" at bounding box center [1168, 177] width 28 height 13
click at [304, 75] on count "(1/10)" at bounding box center [304, 69] width 28 height 11
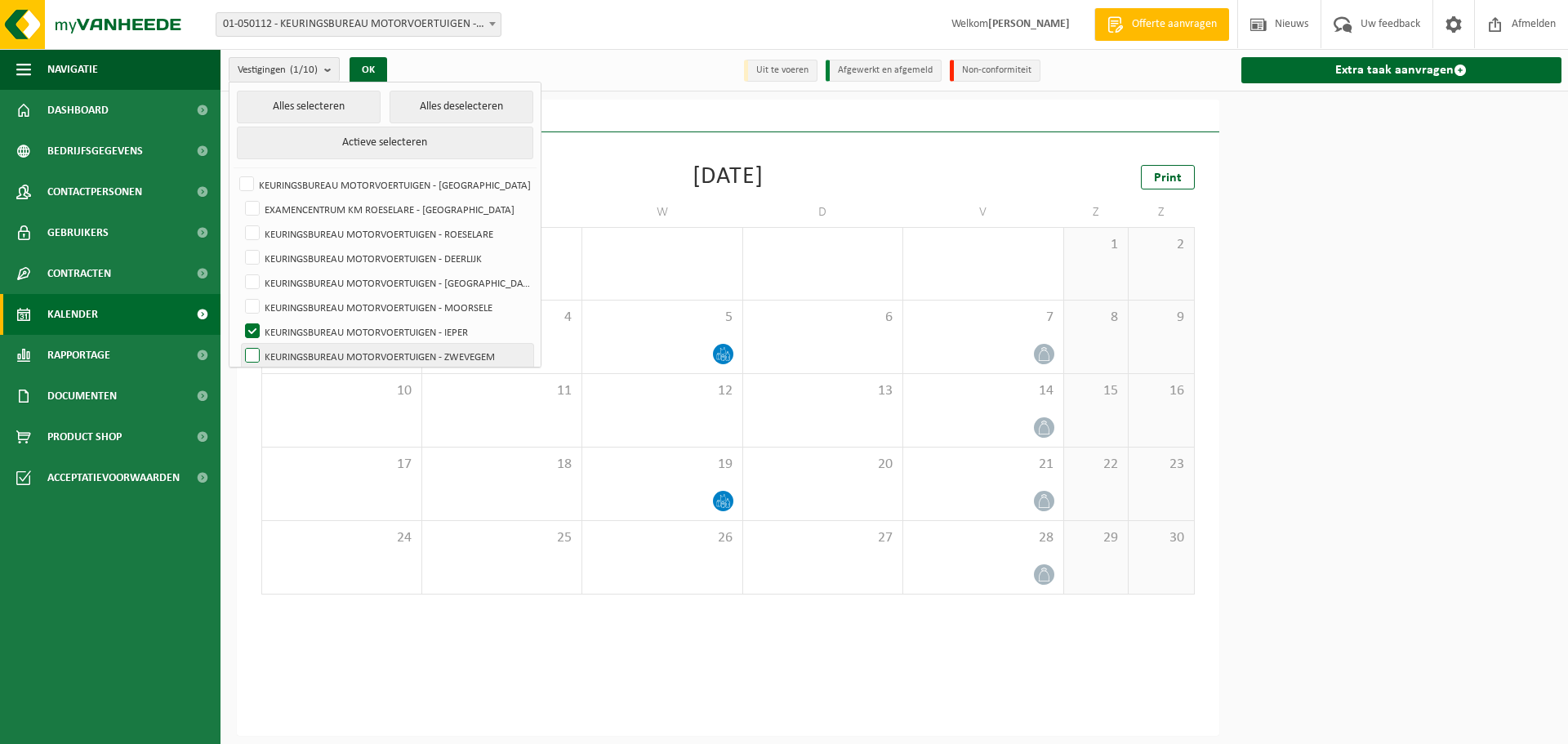
click at [347, 348] on label "KEURINGSBUREAU MOTORVOERTUIGEN - ZWEVEGEM" at bounding box center [387, 355] width 291 height 24
click at [240, 344] on input "KEURINGSBUREAU MOTORVOERTUIGEN - ZWEVEGEM" at bounding box center [239, 343] width 1 height 1
checkbox input "true"
click at [350, 331] on label "KEURINGSBUREAU MOTORVOERTUIGEN - IEPER" at bounding box center [387, 331] width 291 height 24
click at [240, 319] on input "KEURINGSBUREAU MOTORVOERTUIGEN - IEPER" at bounding box center [239, 318] width 1 height 1
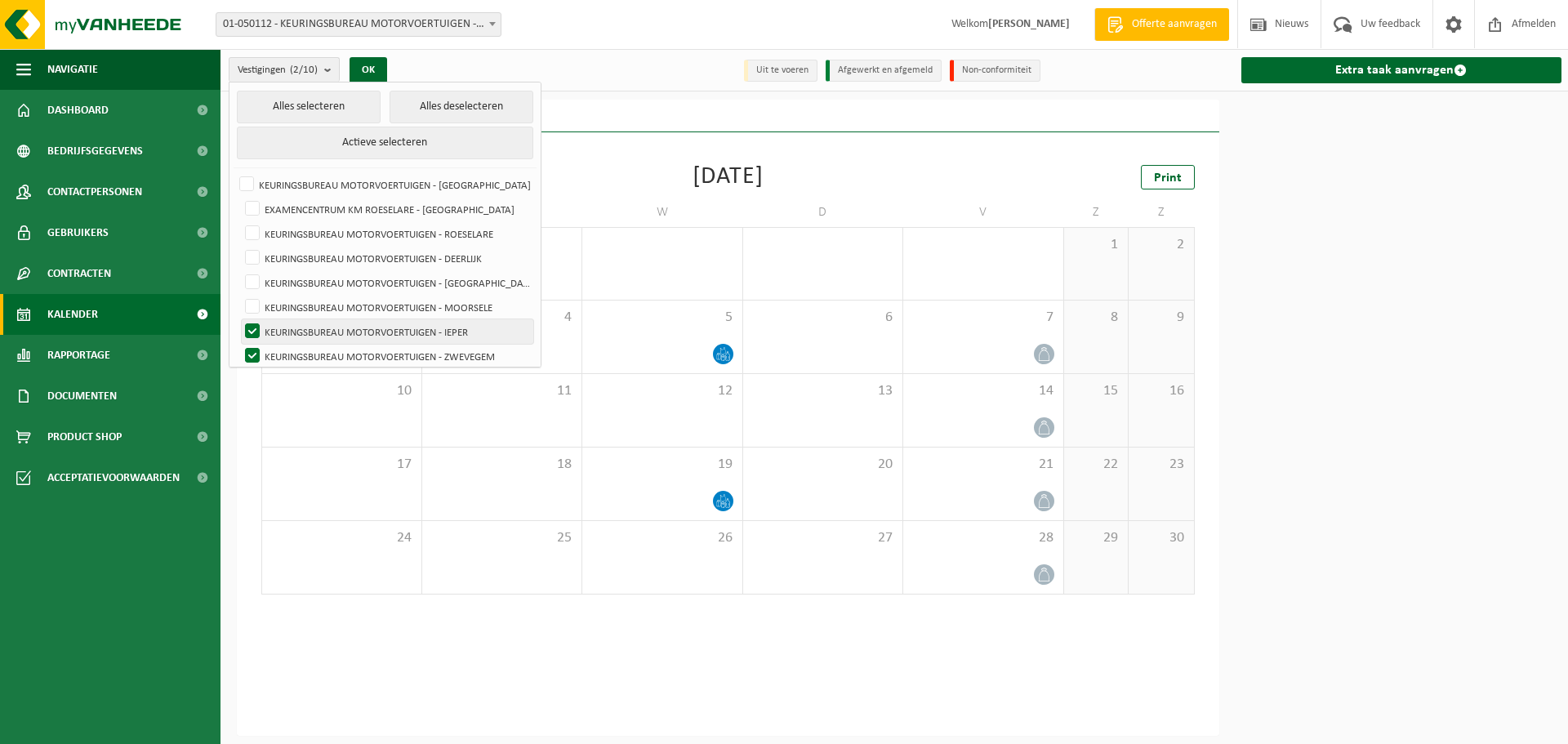
checkbox input "false"
click at [373, 66] on button "OK" at bounding box center [368, 70] width 38 height 26
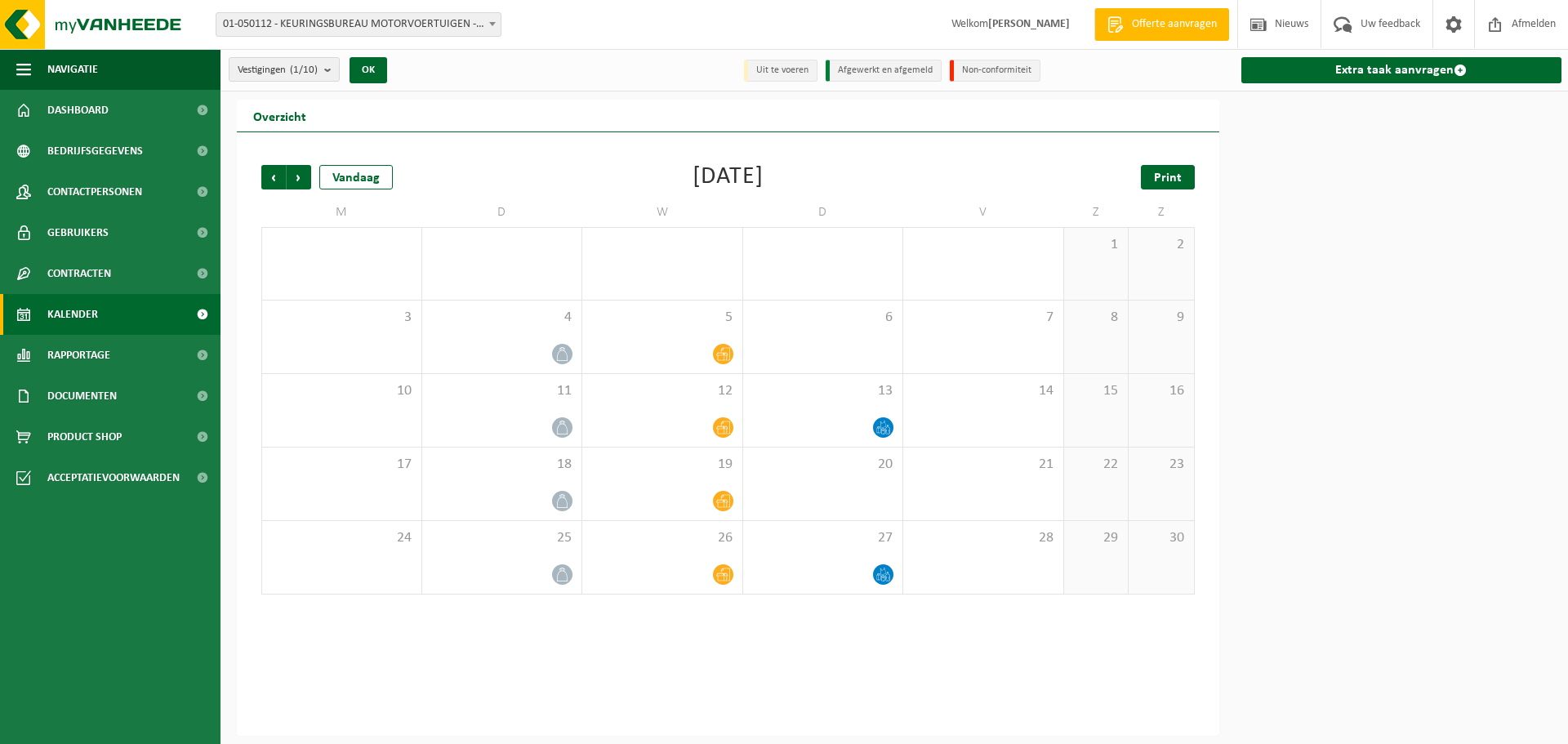
click at [1186, 170] on link "Print" at bounding box center [1167, 176] width 54 height 24
click at [316, 71] on count "(1/10)" at bounding box center [304, 69] width 28 height 11
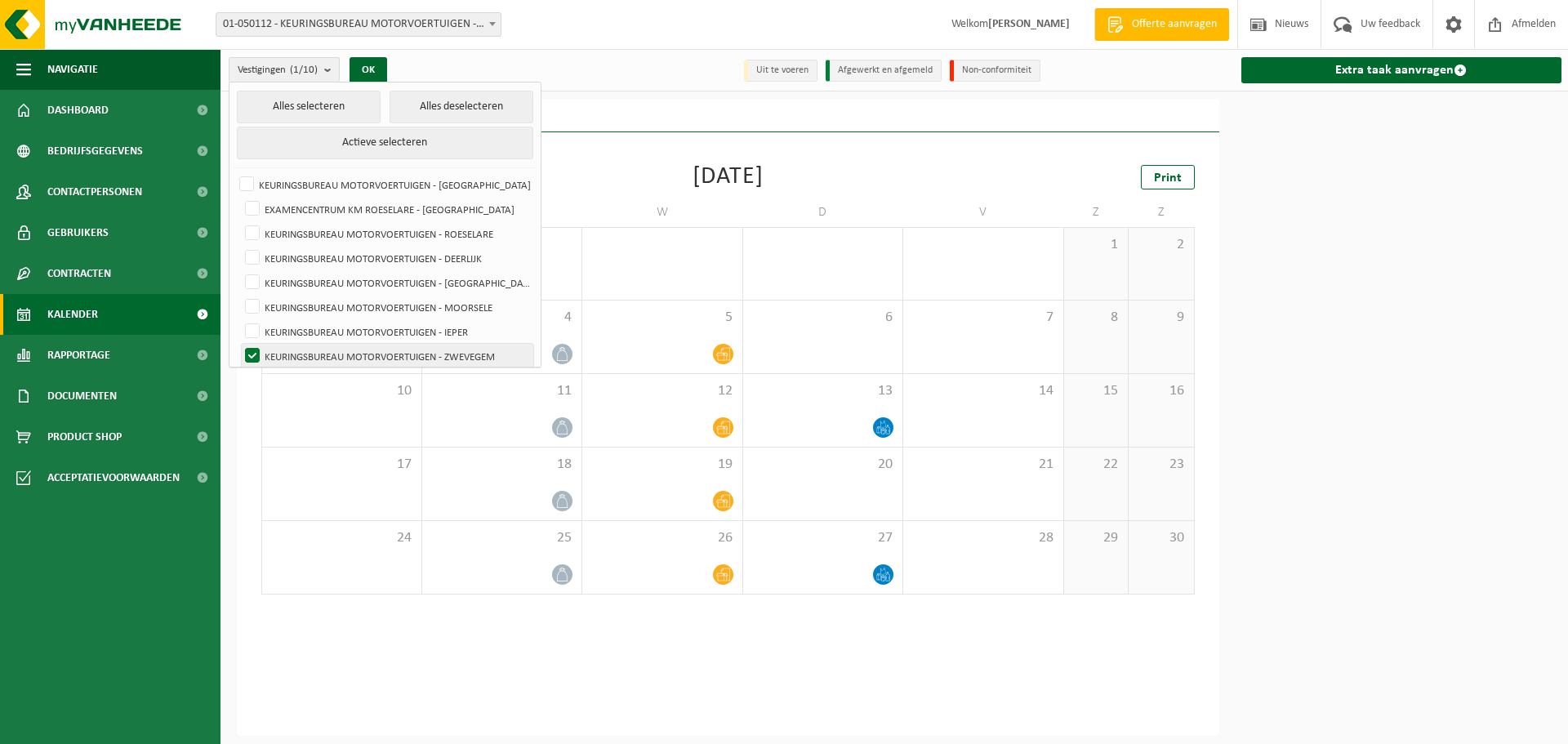
scroll to position [57, 0]
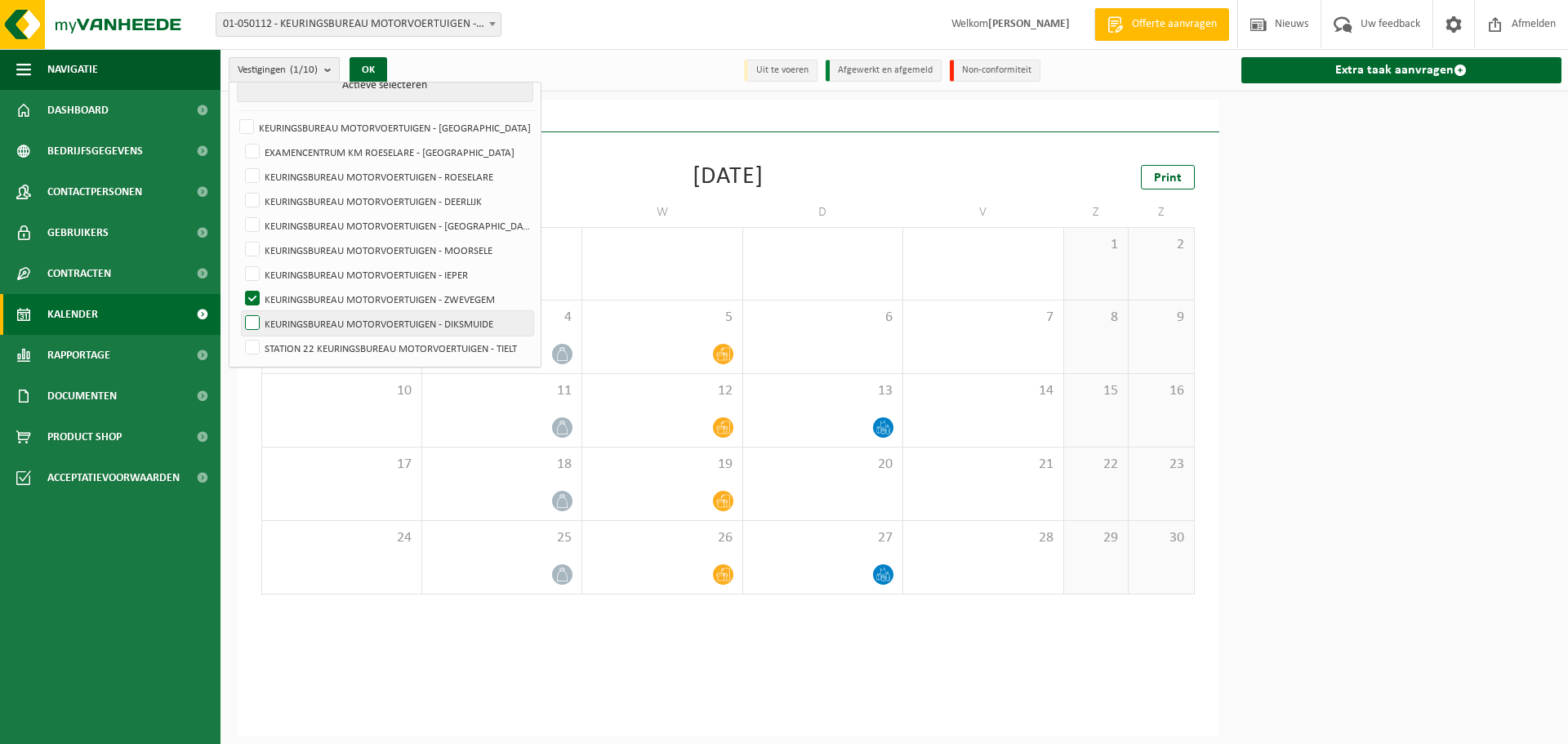
click at [366, 322] on label "KEURINGSBUREAU MOTORVOERTUIGEN - DIKSMUIDE" at bounding box center [387, 322] width 291 height 24
click at [240, 311] on input "KEURINGSBUREAU MOTORVOERTUIGEN - DIKSMUIDE" at bounding box center [239, 311] width 1 height 1
checkbox input "true"
click at [369, 299] on label "KEURINGSBUREAU MOTORVOERTUIGEN - ZWEVEGEM" at bounding box center [387, 298] width 291 height 24
click at [240, 286] on input "KEURINGSBUREAU MOTORVOERTUIGEN - ZWEVEGEM" at bounding box center [239, 285] width 1 height 1
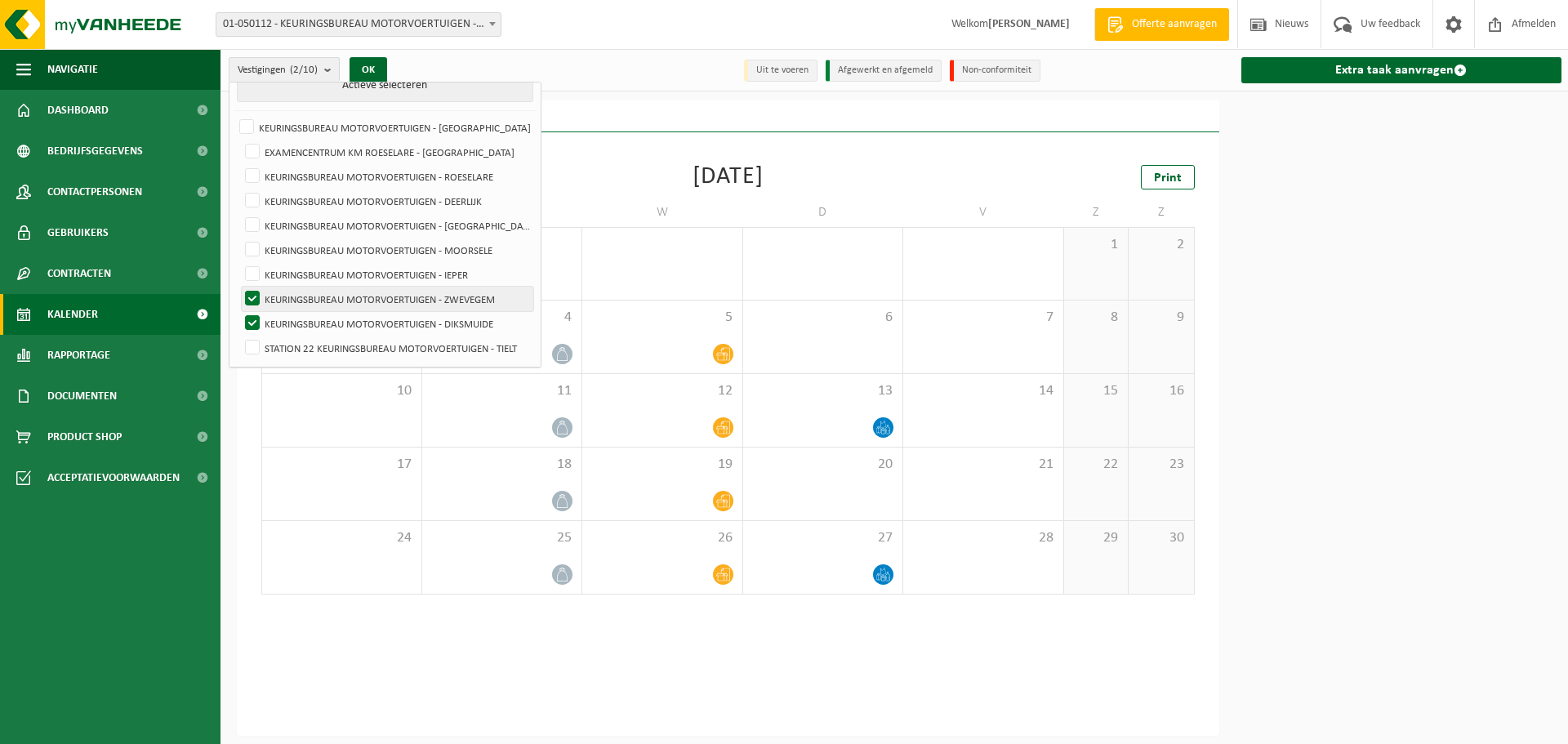
checkbox input "false"
click at [381, 62] on button "OK" at bounding box center [368, 70] width 38 height 26
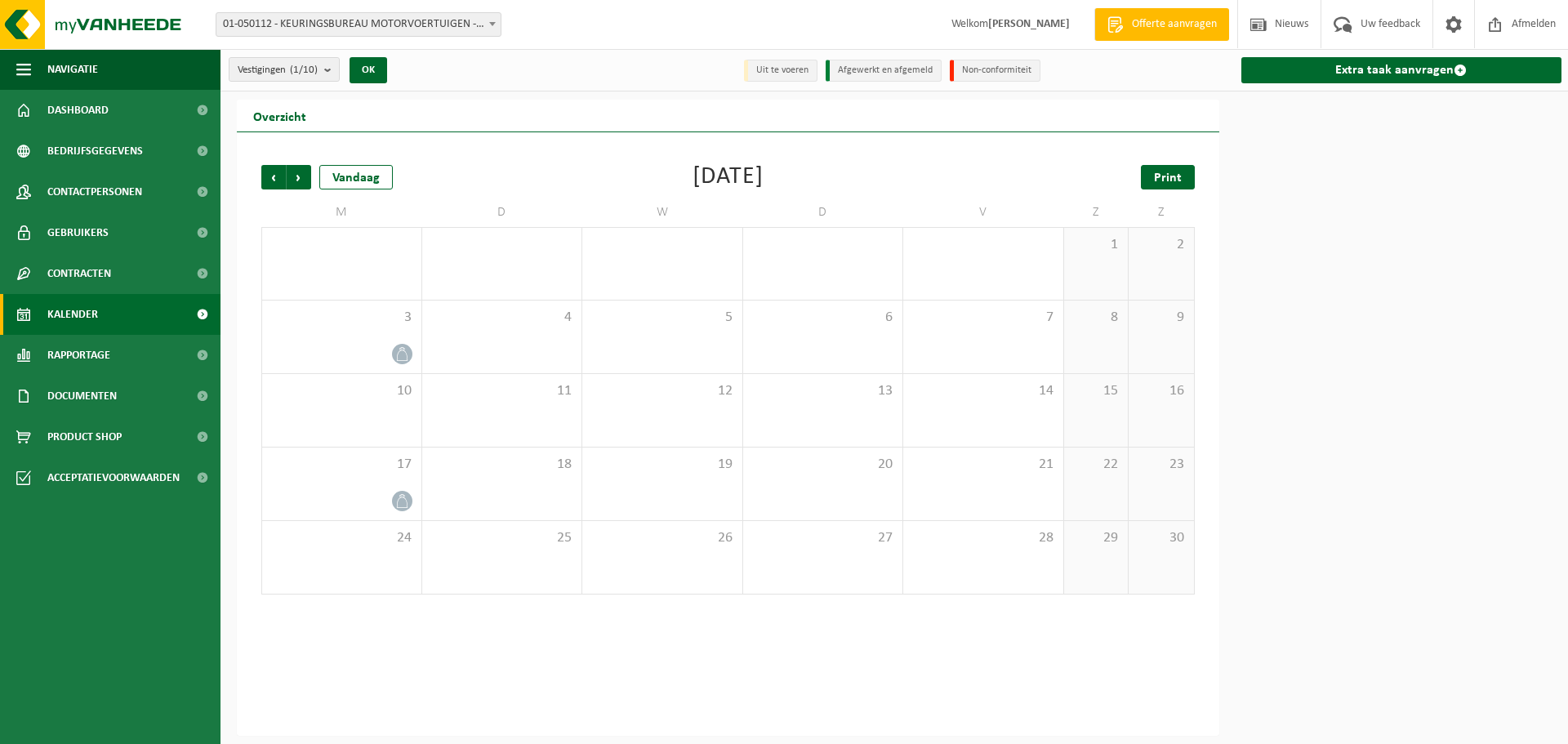
click at [1171, 173] on span "Print" at bounding box center [1168, 177] width 28 height 13
click at [317, 69] on span "Vestigingen (1/10)" at bounding box center [278, 70] width 80 height 24
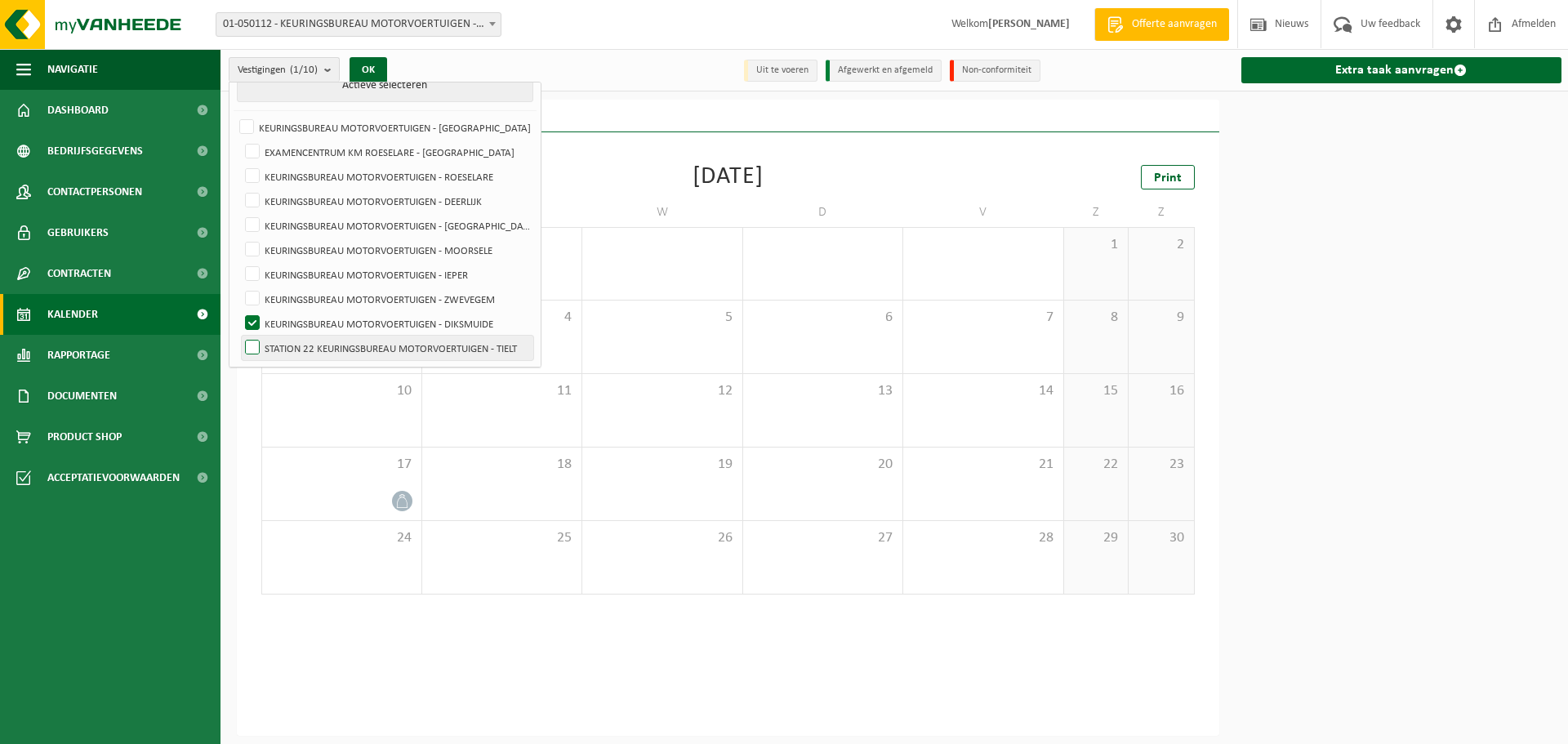
click at [333, 352] on label "STATION 22 KEURINGSBUREAU MOTORVOERTUIGEN - TIELT" at bounding box center [387, 348] width 291 height 24
click at [240, 336] on input "STATION 22 KEURINGSBUREAU MOTORVOERTUIGEN - TIELT" at bounding box center [239, 335] width 1 height 1
checkbox input "true"
drag, startPoint x: 336, startPoint y: 324, endPoint x: 332, endPoint y: 205, distance: 119.1
click at [336, 321] on label "KEURINGSBUREAU MOTORVOERTUIGEN - DIKSMUIDE" at bounding box center [387, 322] width 291 height 24
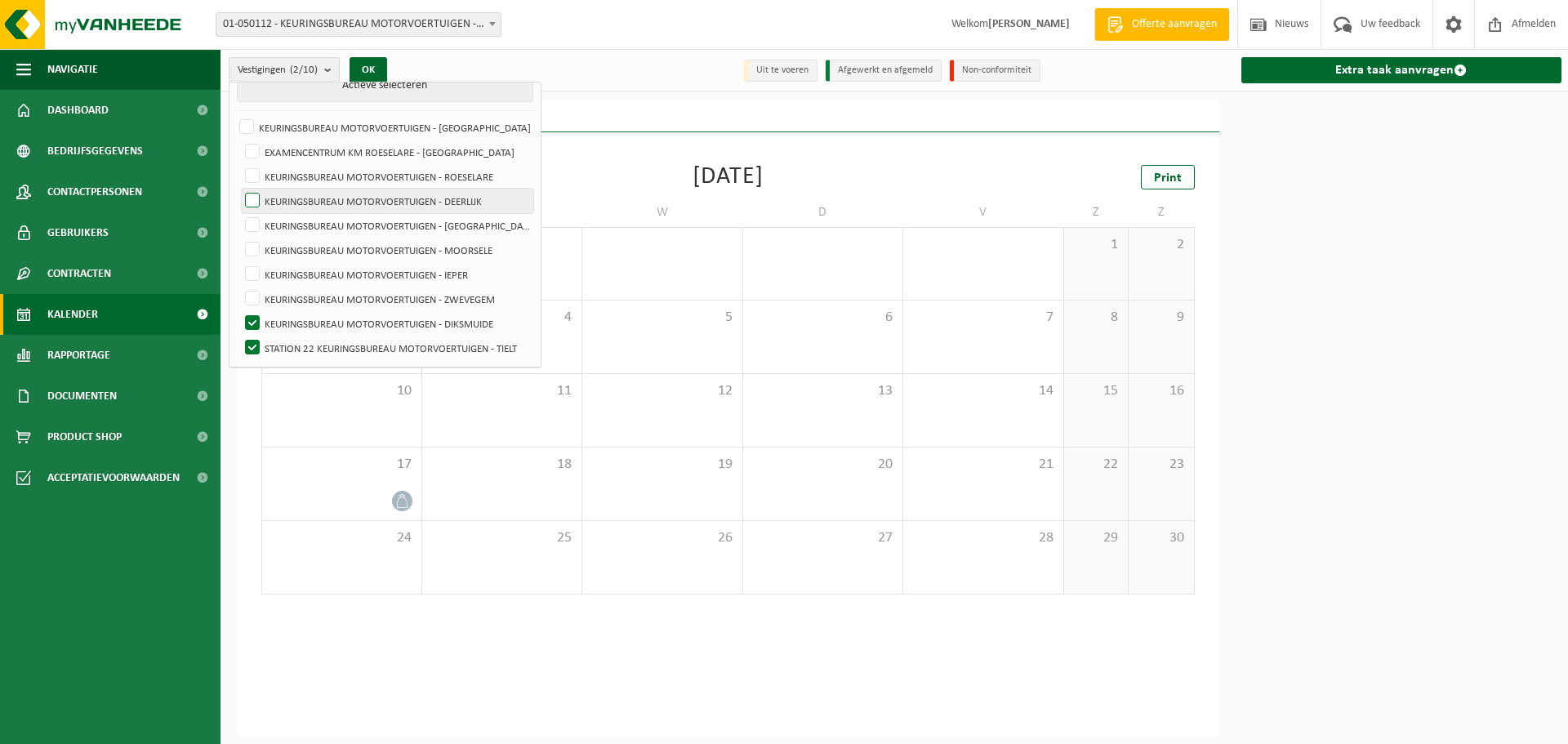
click at [240, 311] on input "KEURINGSBUREAU MOTORVOERTUIGEN - DIKSMUIDE" at bounding box center [239, 311] width 1 height 1
checkbox input "false"
click at [371, 68] on button "OK" at bounding box center [368, 70] width 38 height 26
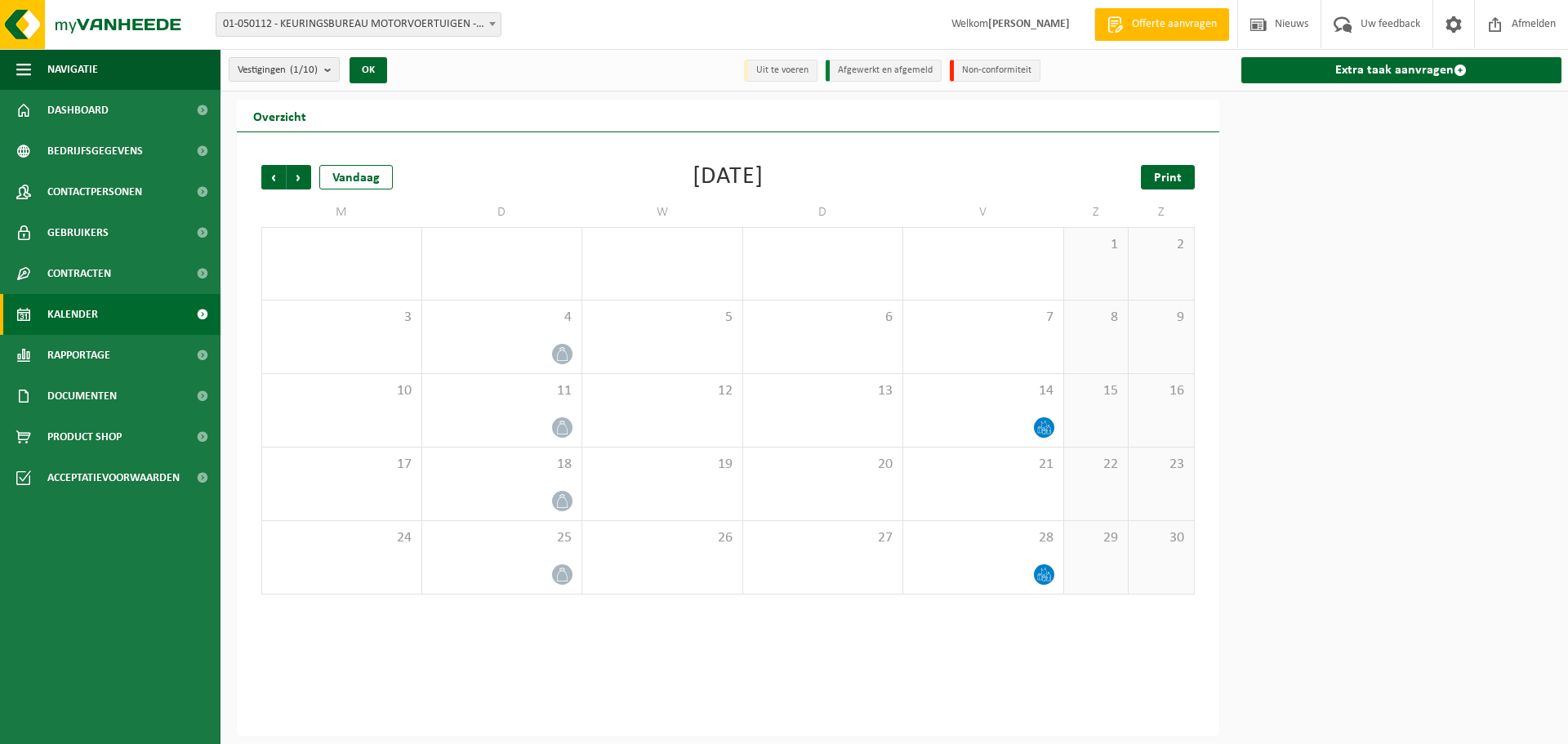
click at [1176, 179] on span "Print" at bounding box center [1168, 177] width 28 height 13
